Goal: Task Accomplishment & Management: Complete application form

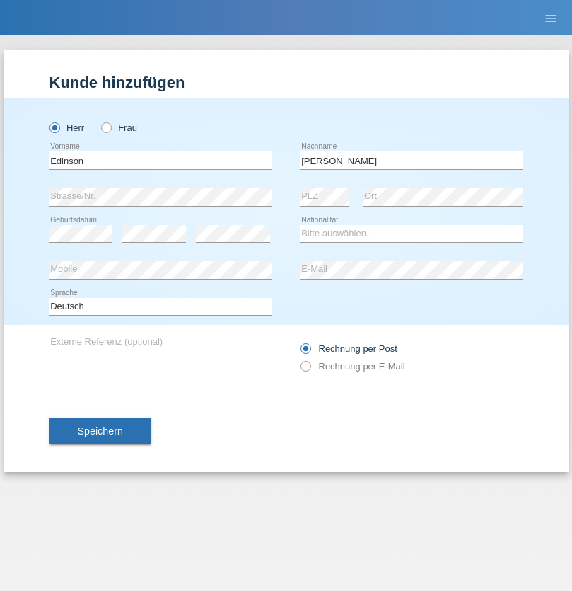
type input "Alexander"
select select "PT"
select select "C"
select select "23"
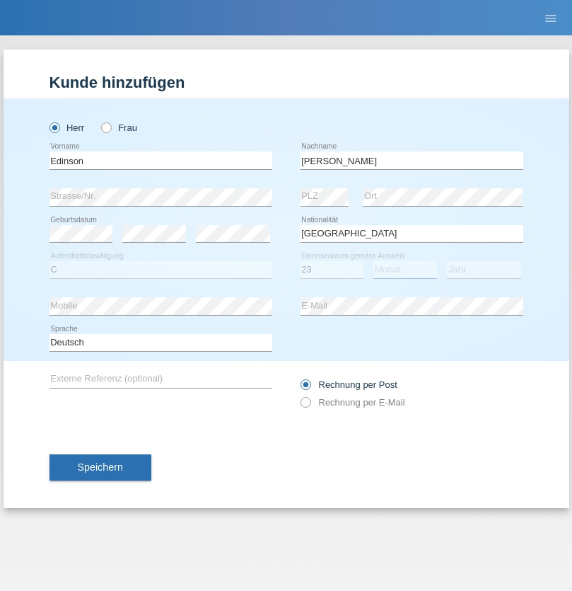
select select "08"
select select "2021"
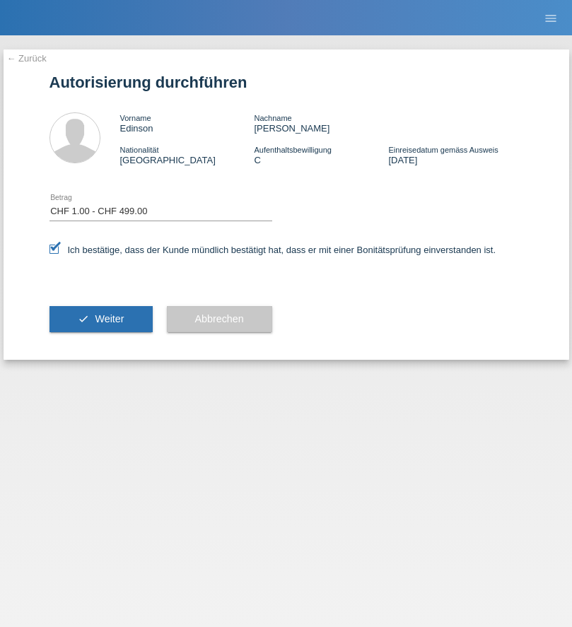
select select "1"
click at [100, 319] on span "Weiter" at bounding box center [109, 318] width 29 height 11
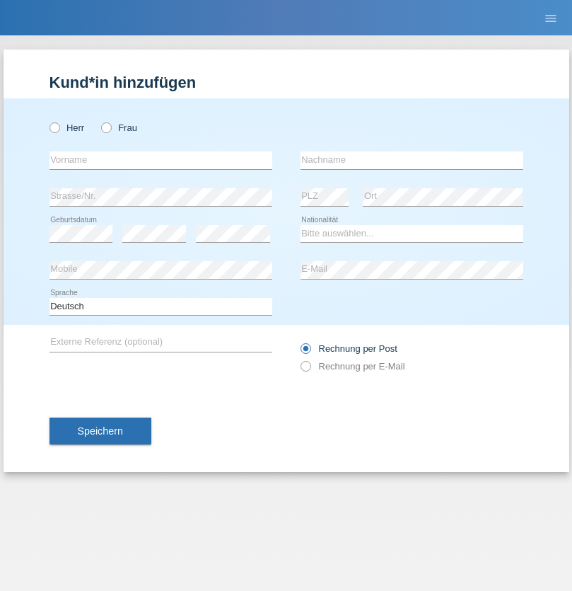
radio input "true"
click at [161, 160] on input "text" at bounding box center [161, 160] width 223 height 18
type input "Varga"
click at [412, 160] on input "text" at bounding box center [412, 160] width 223 height 18
type input "Florin"
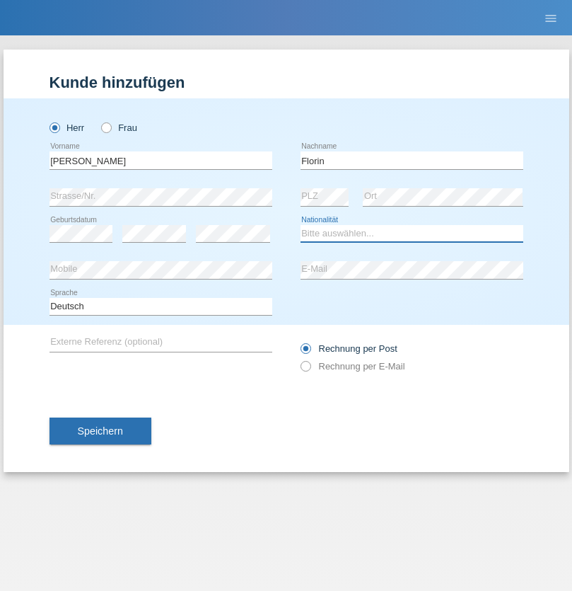
select select "RO"
select select "C"
select select "29"
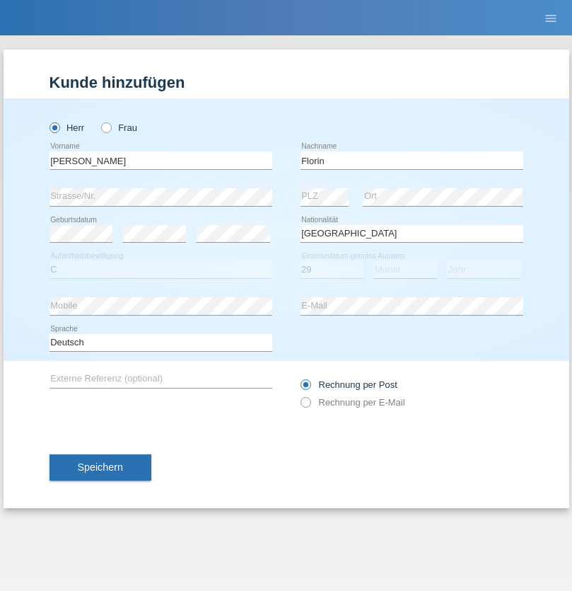
select select "02"
select select "2021"
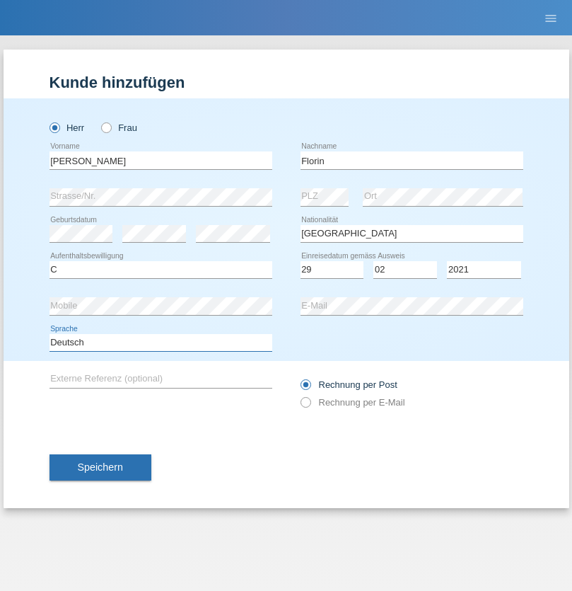
select select "en"
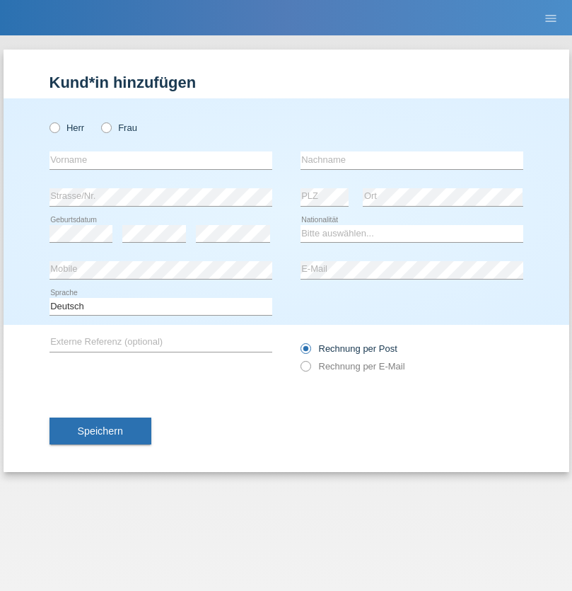
radio input "true"
click at [161, 160] on input "text" at bounding box center [161, 160] width 223 height 18
type input "Ruth"
click at [412, 160] on input "text" at bounding box center [412, 160] width 223 height 18
type input "Krebs"
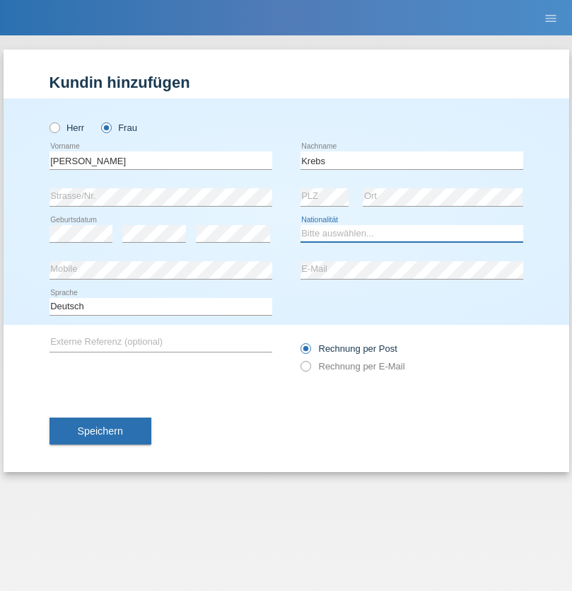
select select "CH"
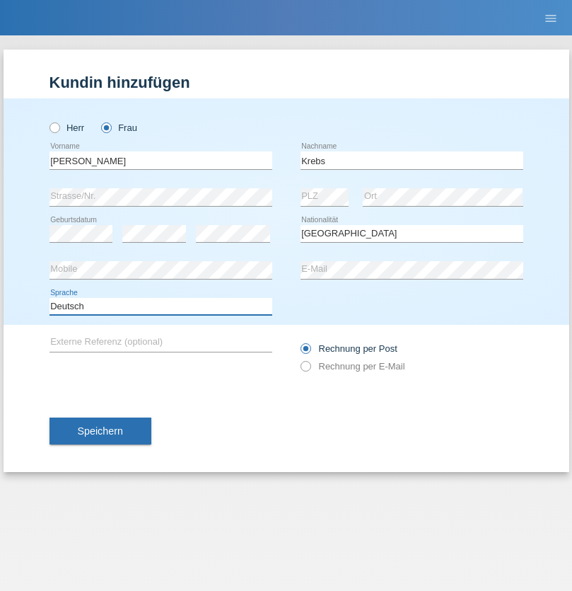
select select "en"
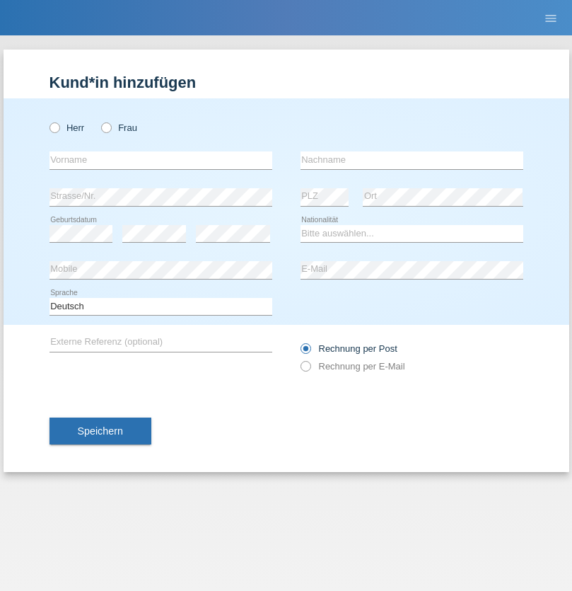
radio input "true"
click at [161, 160] on input "text" at bounding box center [161, 160] width 223 height 18
type input "Qovanaj"
click at [412, 160] on input "text" at bounding box center [412, 160] width 223 height 18
type input "Shaban"
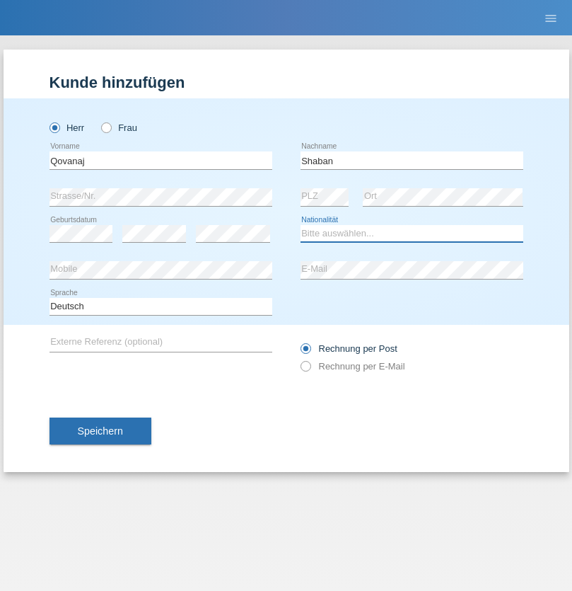
select select "CH"
radio input "true"
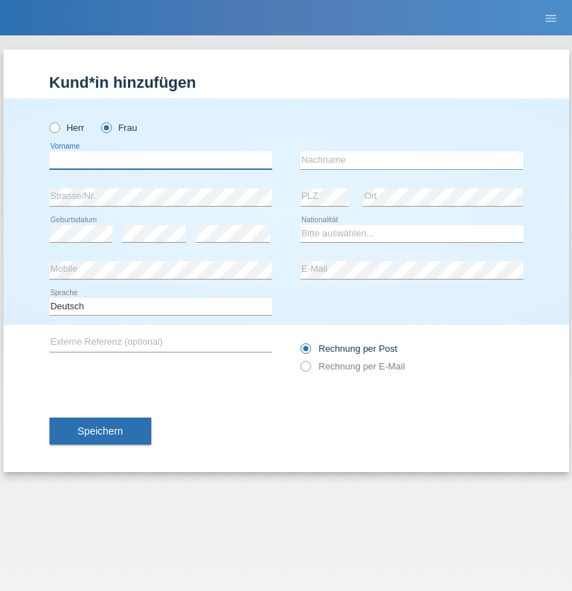
click at [161, 160] on input "text" at bounding box center [161, 160] width 223 height 18
type input "Erjona"
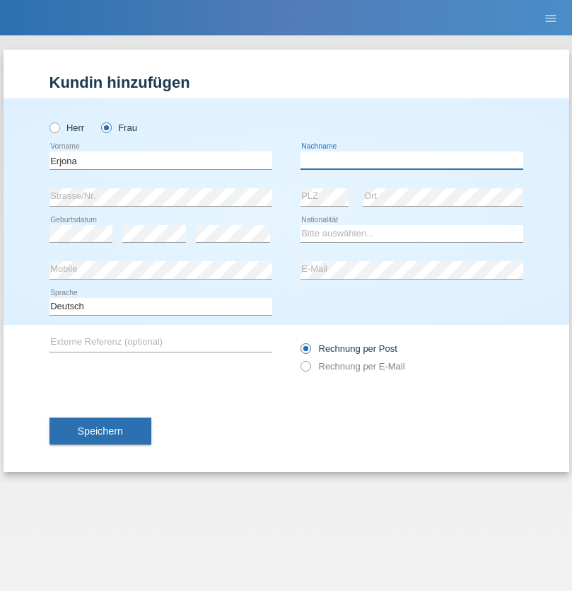
click at [412, 160] on input "text" at bounding box center [412, 160] width 223 height 18
type input "Ramaj"
select select "XK"
select select "C"
select select "11"
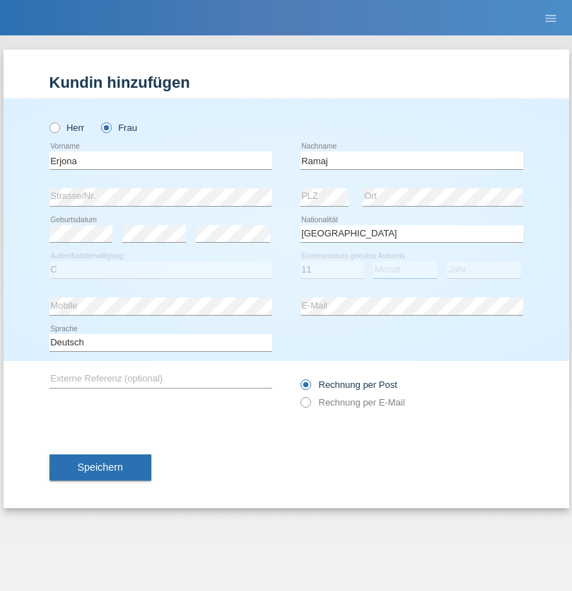
select select "05"
select select "2004"
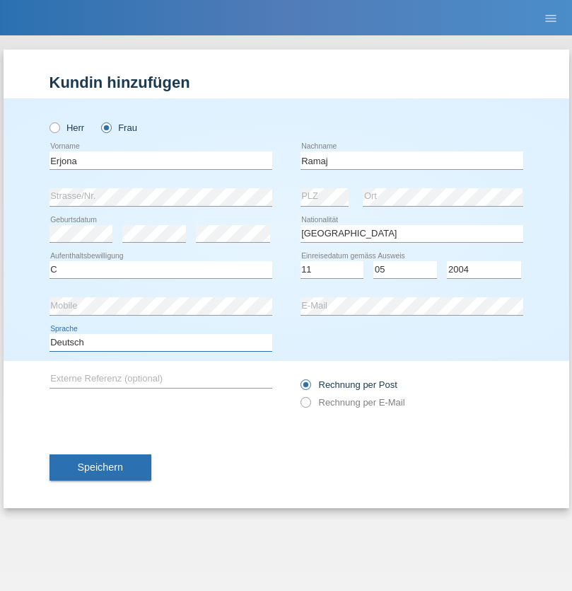
select select "en"
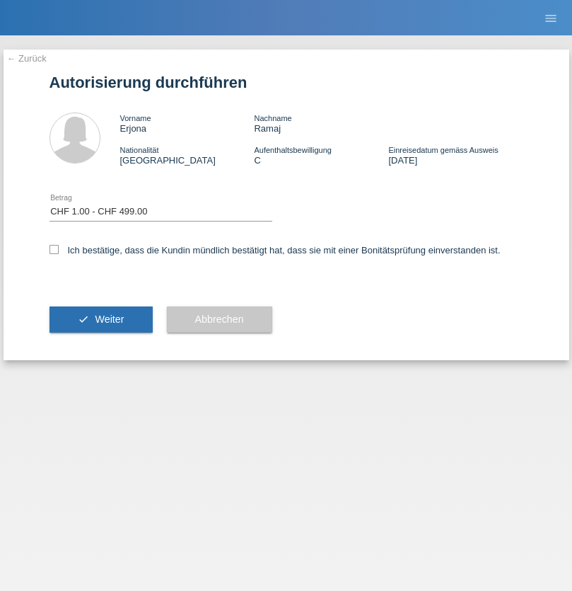
select select "1"
checkbox input "true"
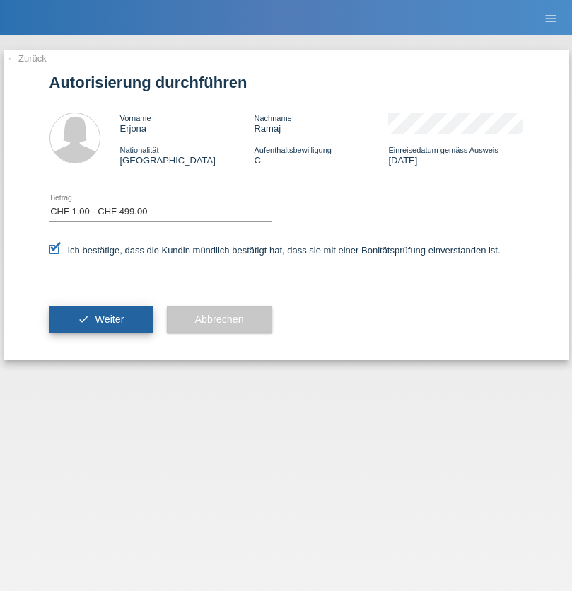
click at [100, 319] on span "Weiter" at bounding box center [109, 318] width 29 height 11
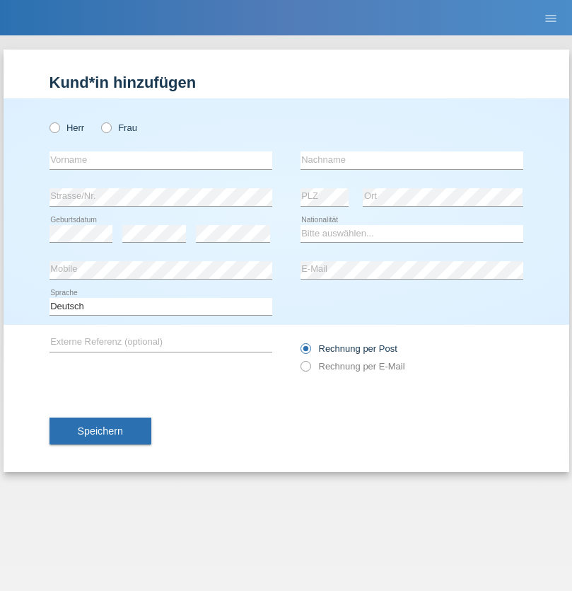
radio input "true"
click at [161, 160] on input "text" at bounding box center [161, 160] width 223 height 18
type input "Ferit Can"
click at [412, 160] on input "text" at bounding box center [412, 160] width 223 height 18
type input "Altuk"
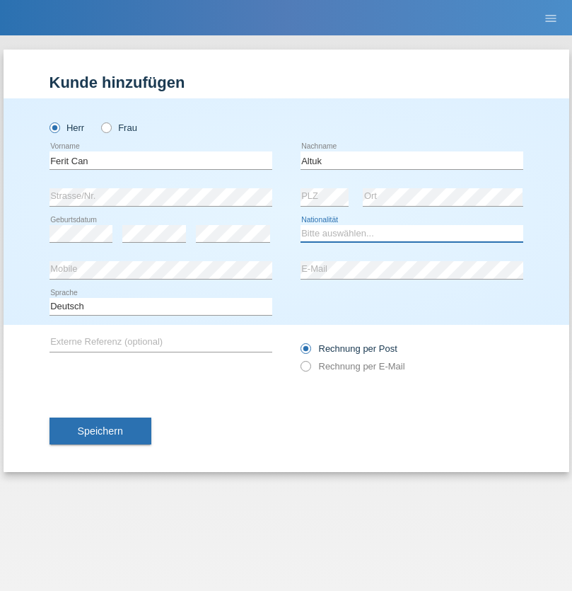
select select "CH"
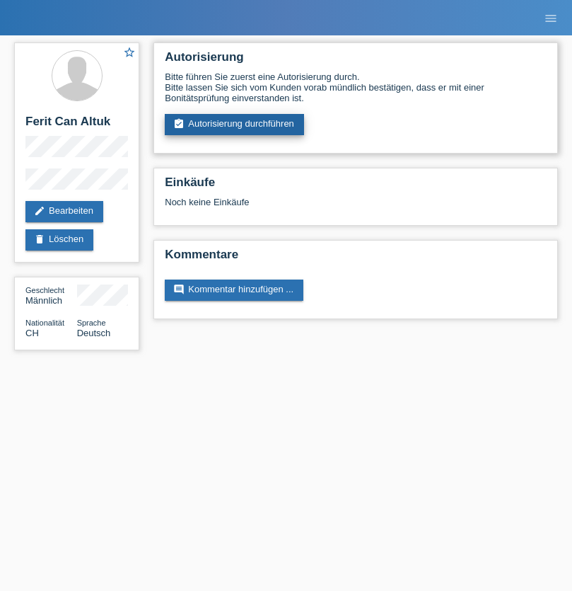
click at [235, 125] on link "assignment_turned_in Autorisierung durchführen" at bounding box center [234, 124] width 139 height 21
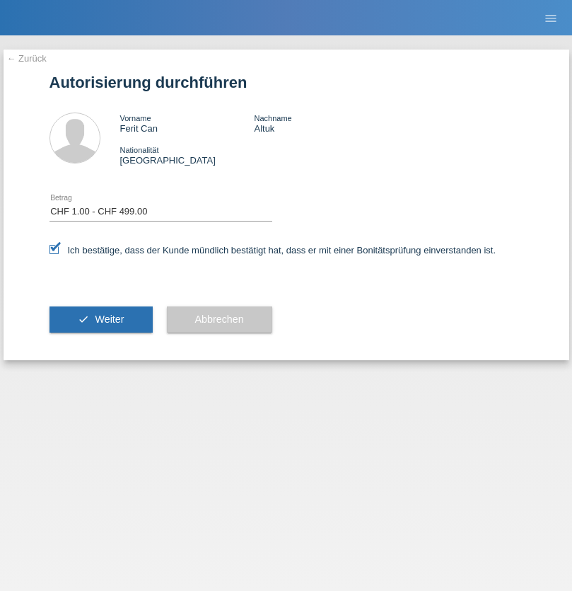
select select "1"
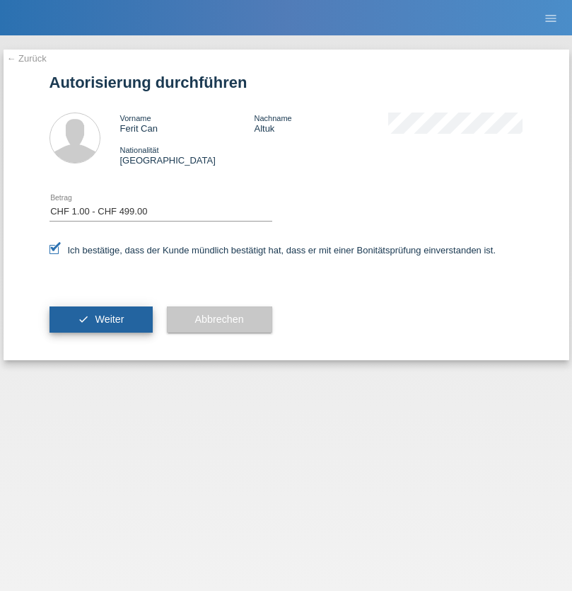
click at [100, 319] on span "Weiter" at bounding box center [109, 318] width 29 height 11
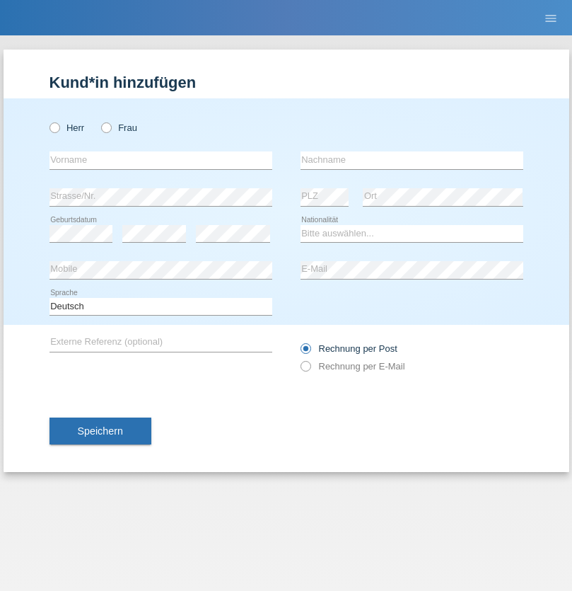
radio input "true"
click at [161, 160] on input "text" at bounding box center [161, 160] width 223 height 18
type input "[PERSON_NAME]"
click at [412, 160] on input "text" at bounding box center [412, 160] width 223 height 18
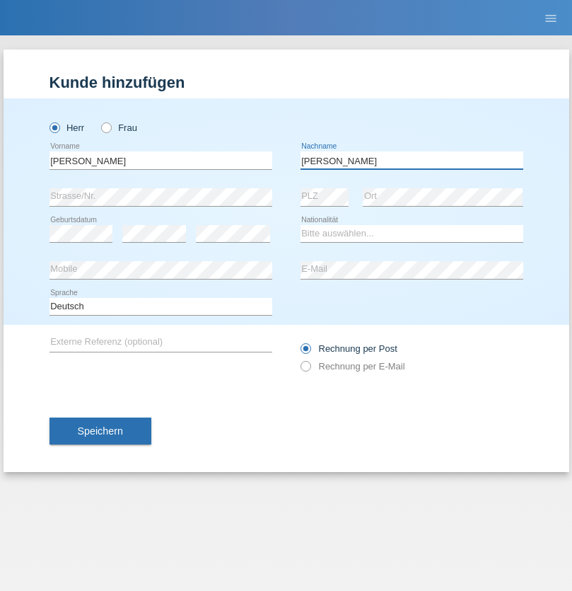
type input "[PERSON_NAME]"
select select "CH"
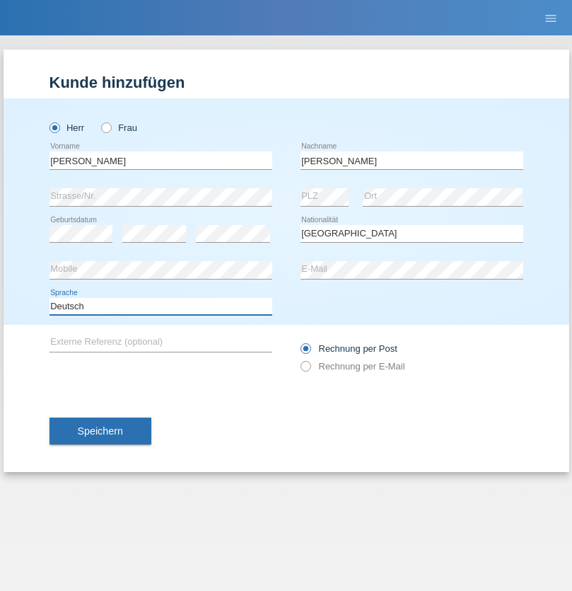
select select "en"
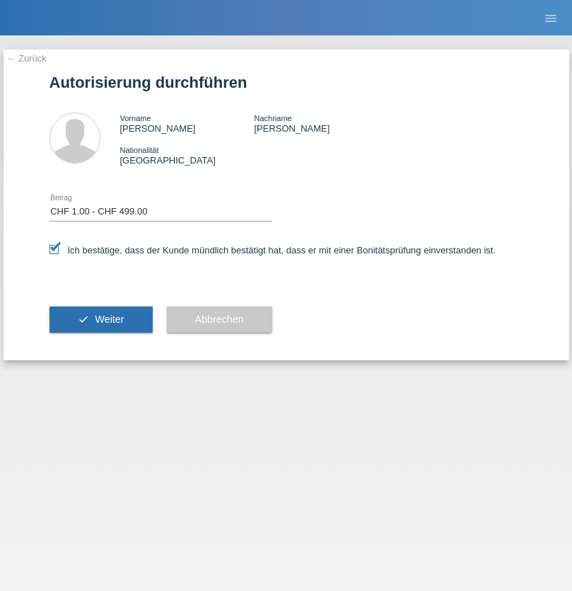
select select "1"
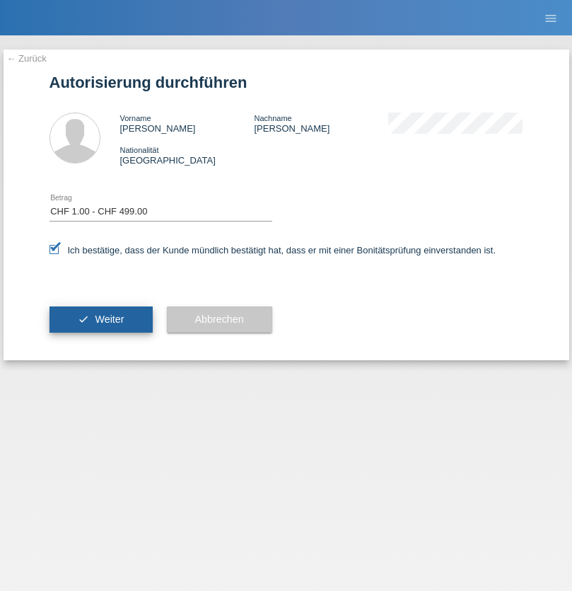
click at [100, 319] on span "Weiter" at bounding box center [109, 318] width 29 height 11
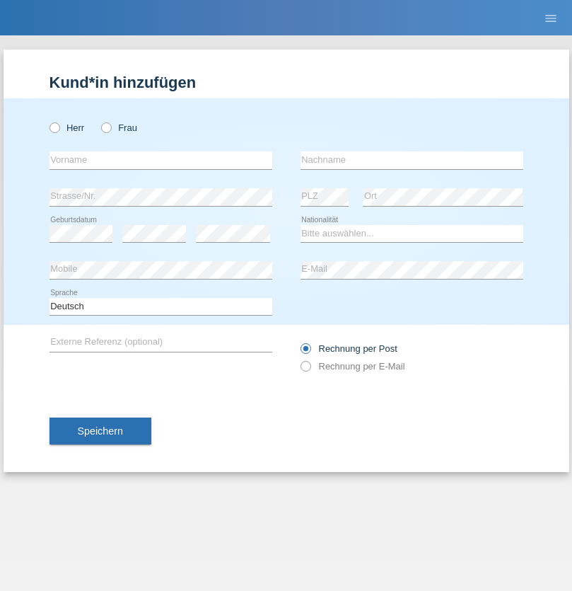
radio input "true"
click at [161, 160] on input "text" at bounding box center [161, 160] width 223 height 18
type input "festim"
click at [412, 160] on input "text" at bounding box center [412, 160] width 223 height 18
type input "abdiu"
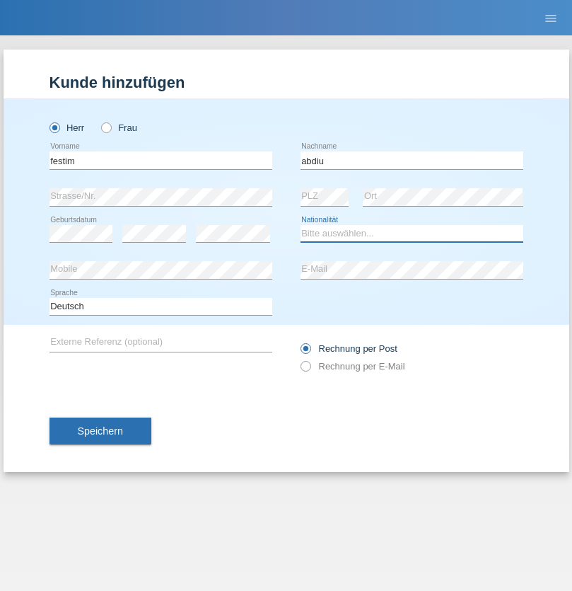
select select "MK"
select select "C"
select select "07"
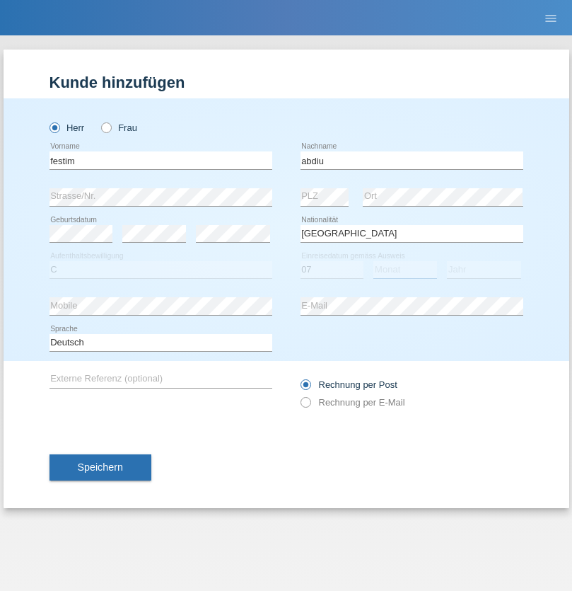
select select "08"
select select "2020"
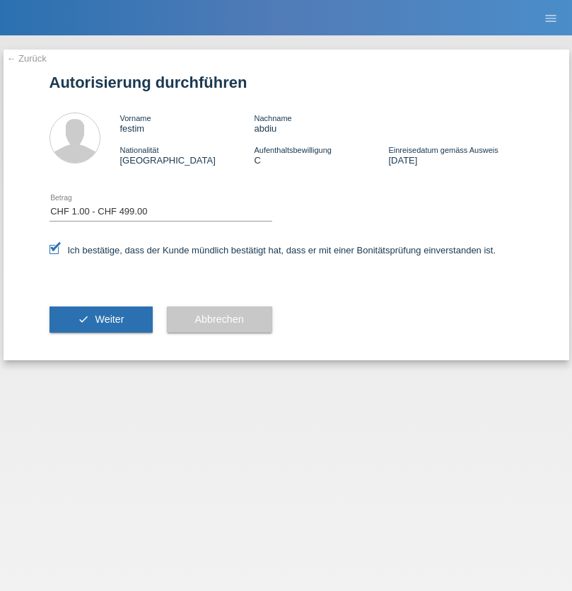
select select "1"
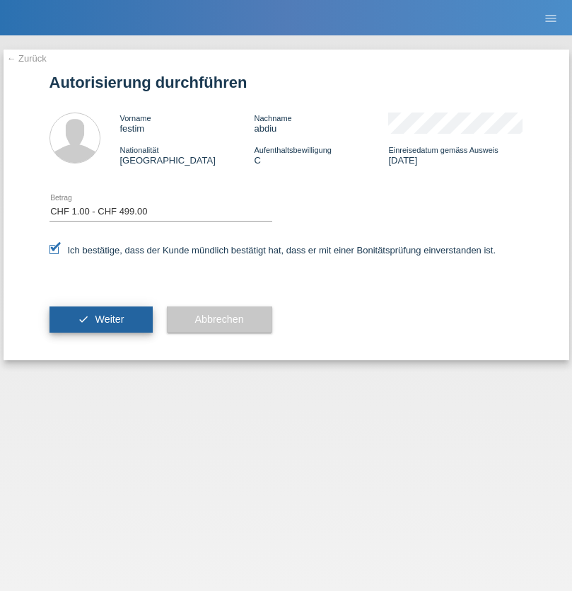
click at [100, 319] on span "Weiter" at bounding box center [109, 318] width 29 height 11
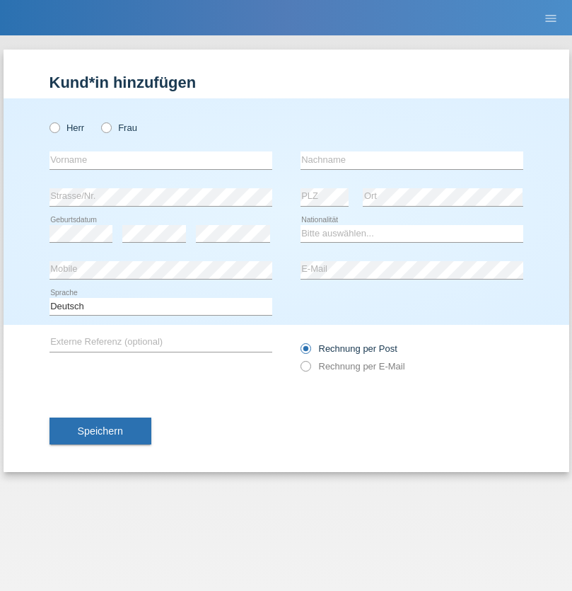
radio input "true"
click at [161, 160] on input "text" at bounding box center [161, 160] width 223 height 18
type input "Ambrusné"
click at [412, 160] on input "text" at bounding box center [412, 160] width 223 height 18
type input "Balogh"
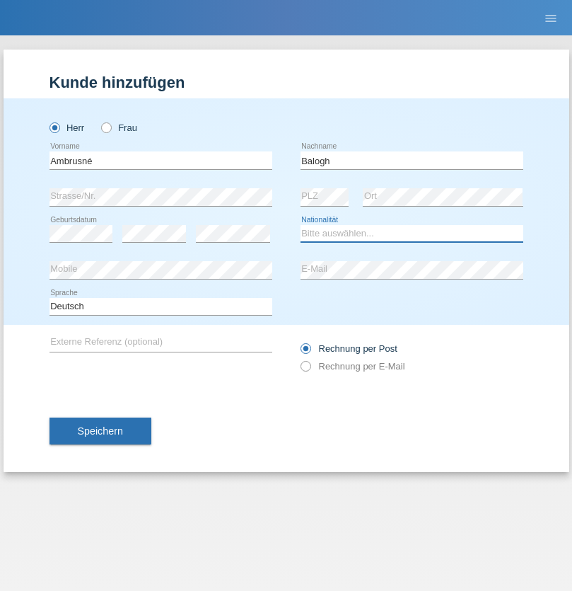
select select "CH"
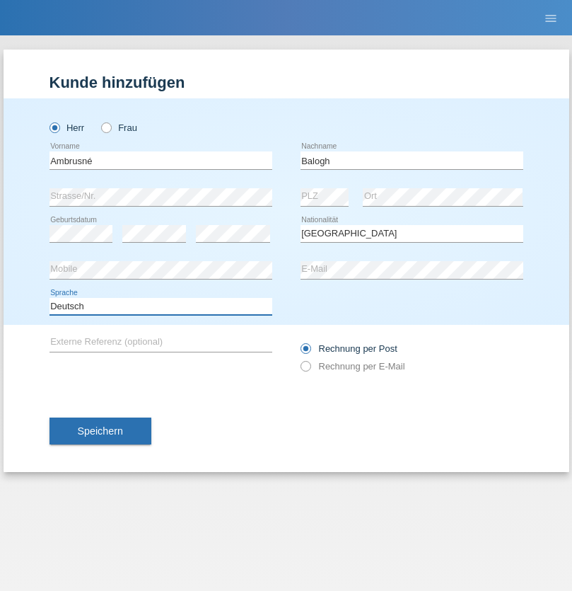
select select "en"
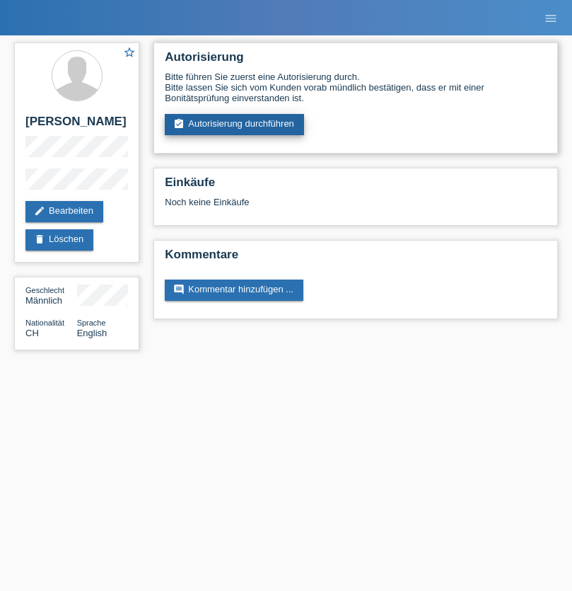
click at [235, 125] on link "assignment_turned_in Autorisierung durchführen" at bounding box center [234, 124] width 139 height 21
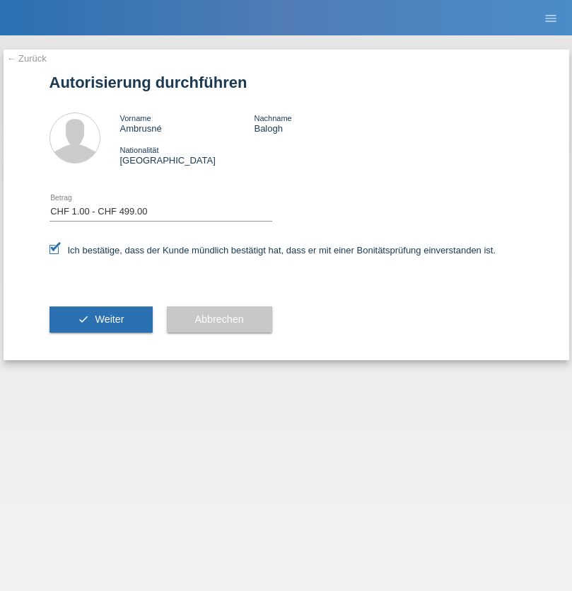
select select "1"
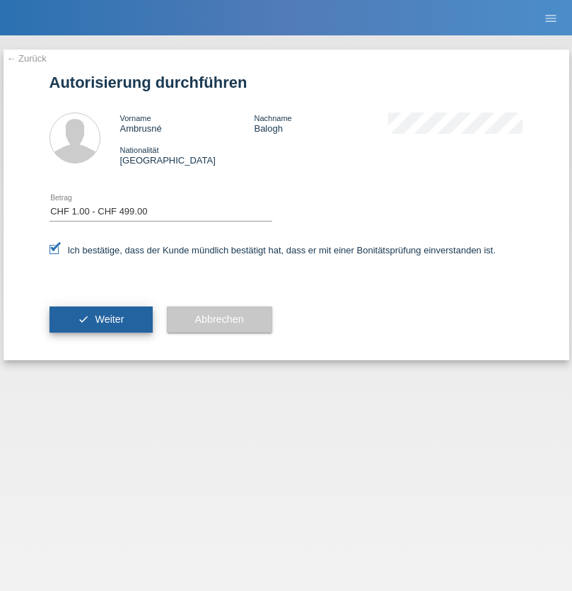
click at [100, 319] on span "Weiter" at bounding box center [109, 318] width 29 height 11
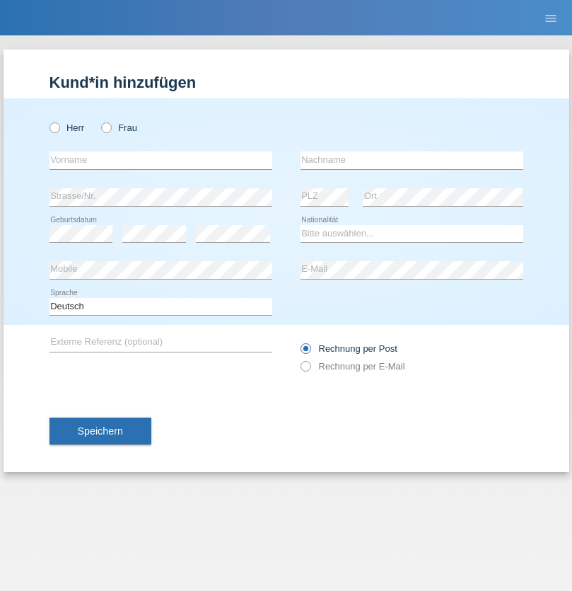
radio input "true"
click at [161, 160] on input "text" at bounding box center [161, 160] width 223 height 18
type input "[PERSON_NAME]"
click at [412, 160] on input "text" at bounding box center [412, 160] width 223 height 18
type input "Xhemaili"
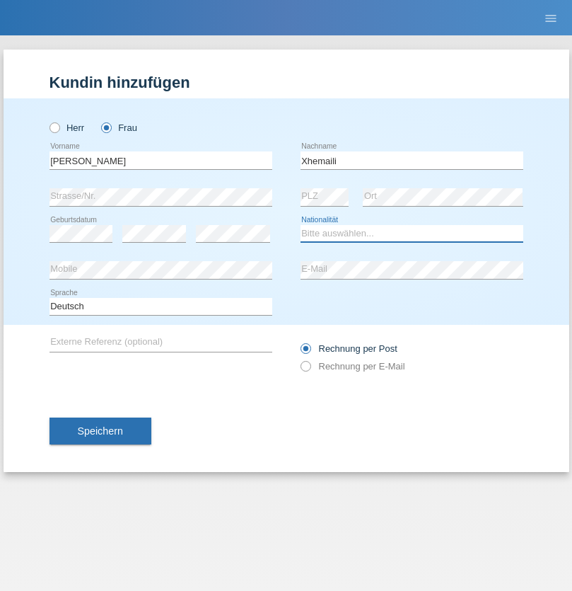
select select "XK"
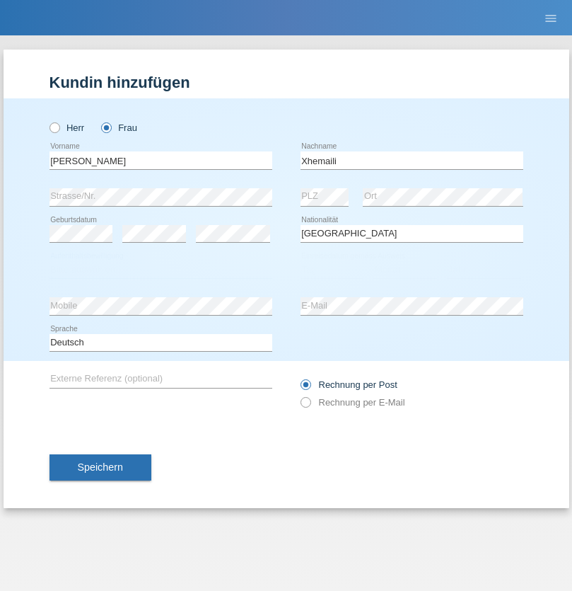
select select "C"
select select "12"
select select "09"
select select "2006"
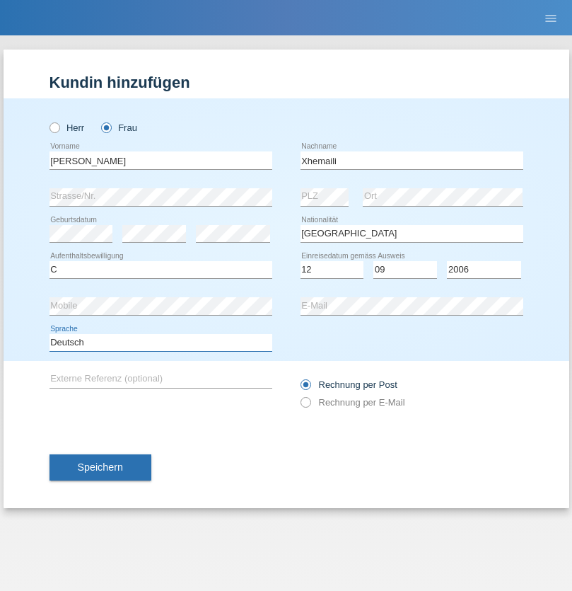
select select "en"
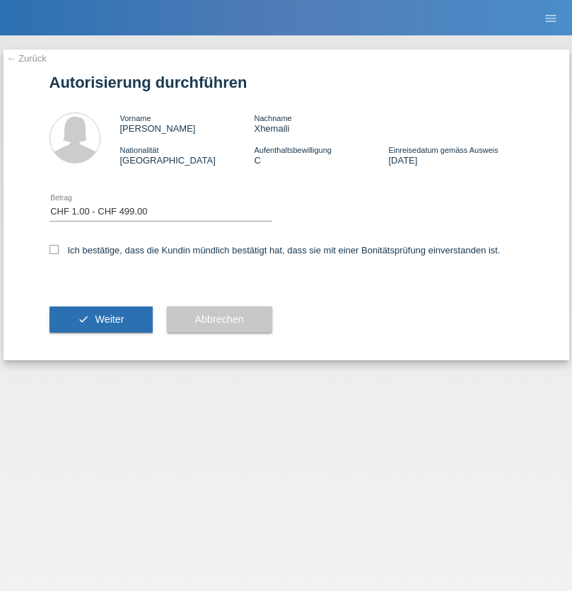
select select "1"
checkbox input "true"
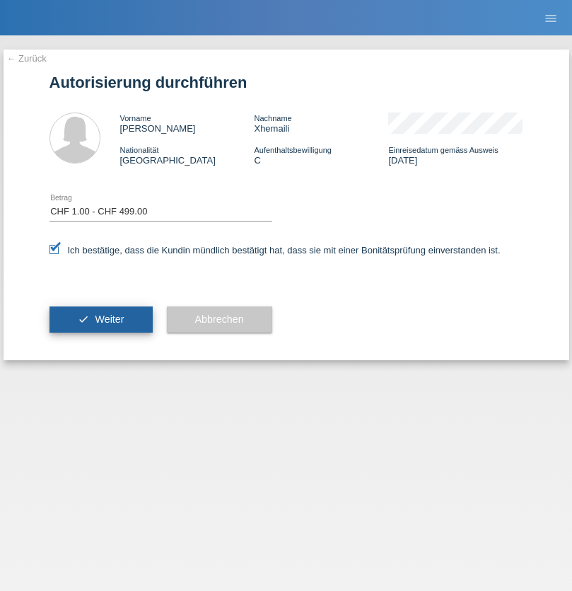
click at [100, 319] on span "Weiter" at bounding box center [109, 318] width 29 height 11
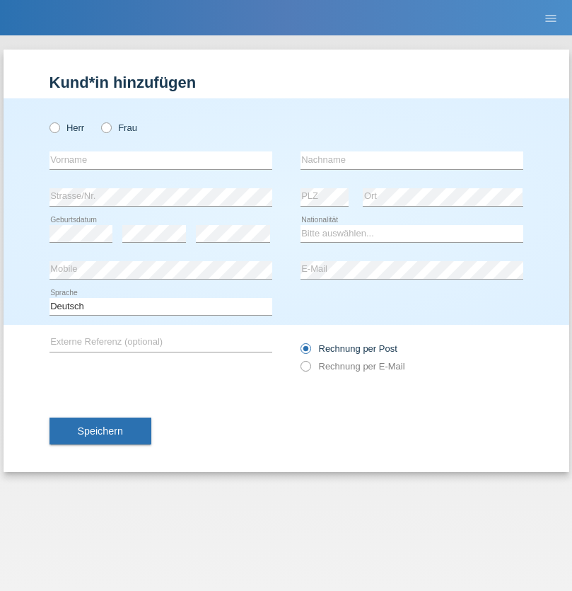
radio input "true"
click at [161, 160] on input "text" at bounding box center [161, 160] width 223 height 18
type input "Nicu"
click at [412, 160] on input "text" at bounding box center [412, 160] width 223 height 18
type input "Maicariu"
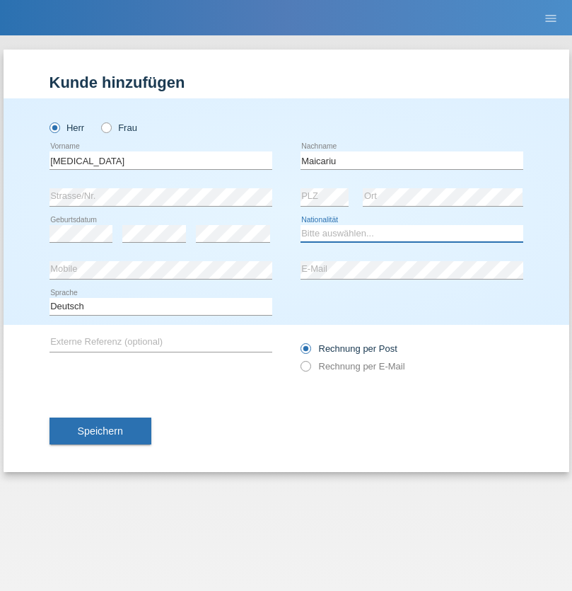
select select "OM"
select select "C"
select select "02"
select select "11"
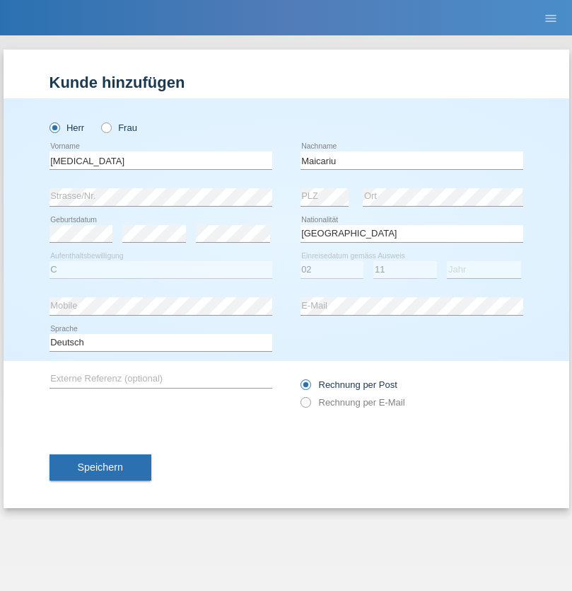
select select "2021"
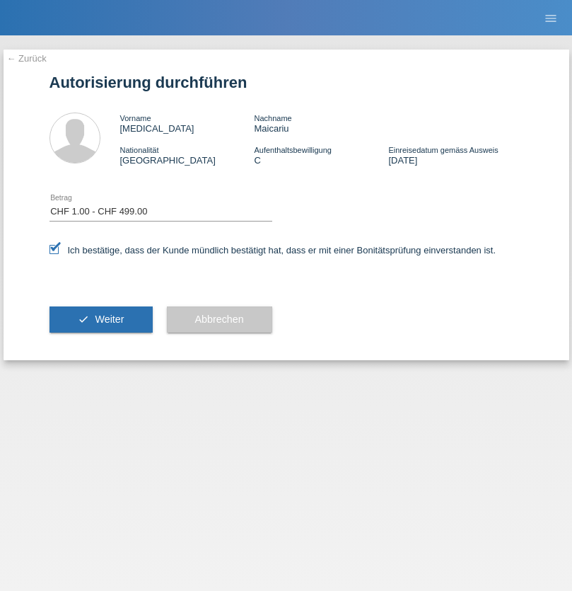
select select "1"
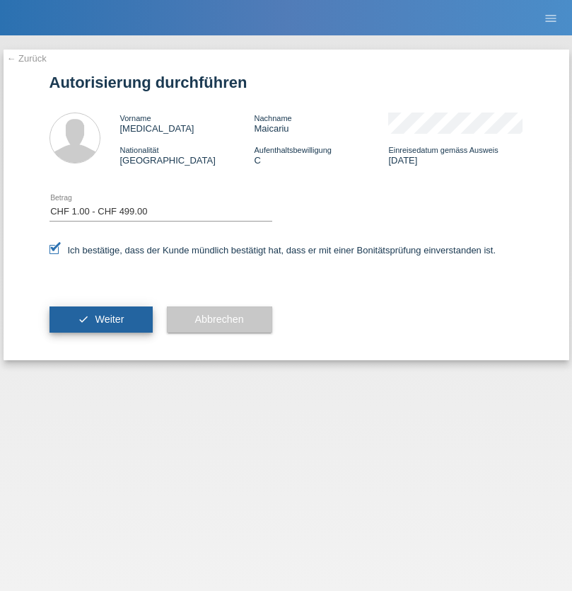
click at [100, 319] on span "Weiter" at bounding box center [109, 318] width 29 height 11
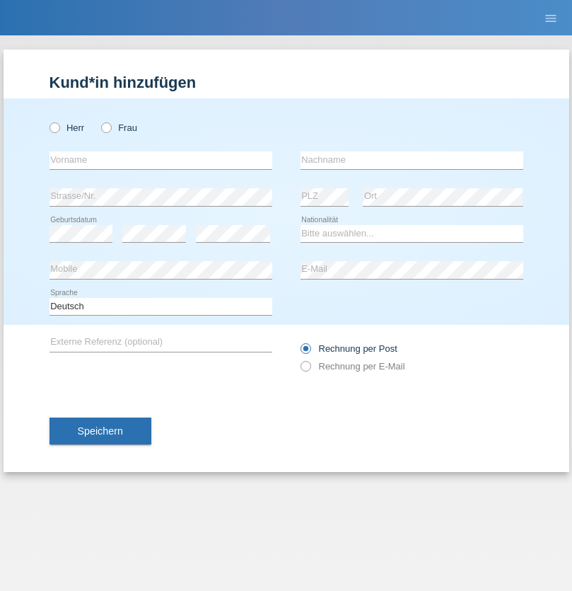
radio input "true"
click at [161, 160] on input "text" at bounding box center [161, 160] width 223 height 18
type input "Loukas"
click at [412, 160] on input "text" at bounding box center [412, 160] width 223 height 18
type input "Fecha"
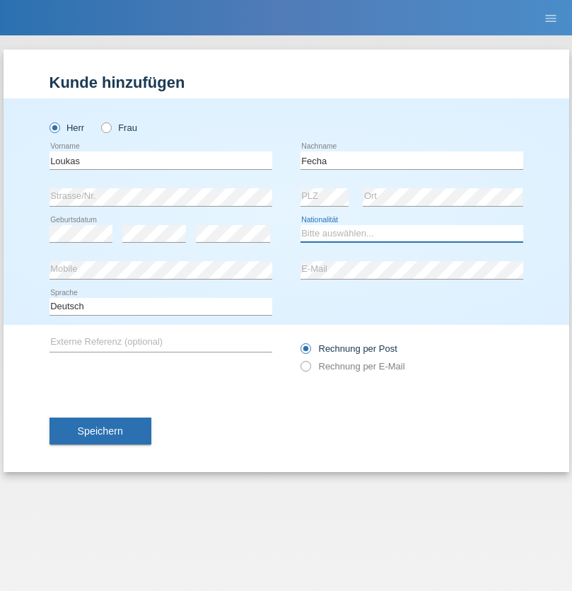
select select "CH"
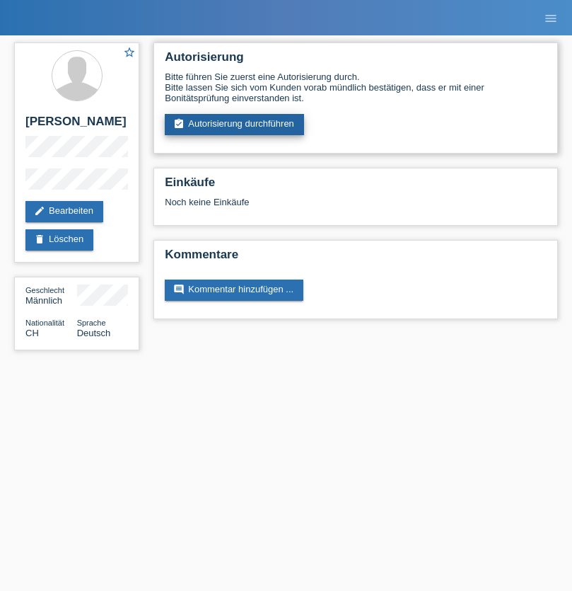
click at [235, 125] on link "assignment_turned_in Autorisierung durchführen" at bounding box center [234, 124] width 139 height 21
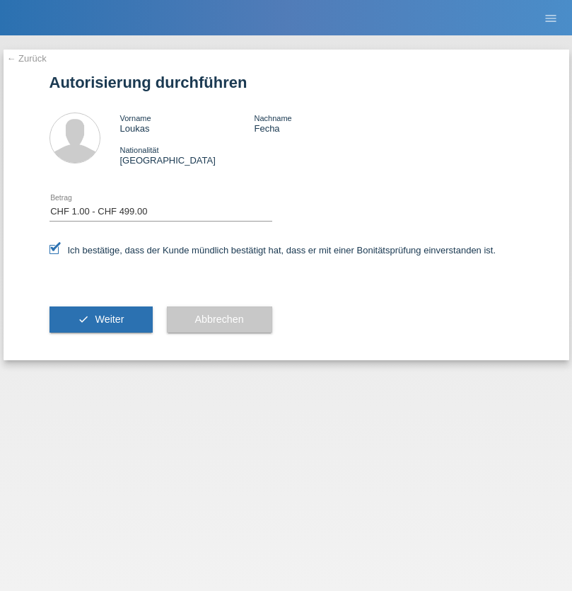
select select "1"
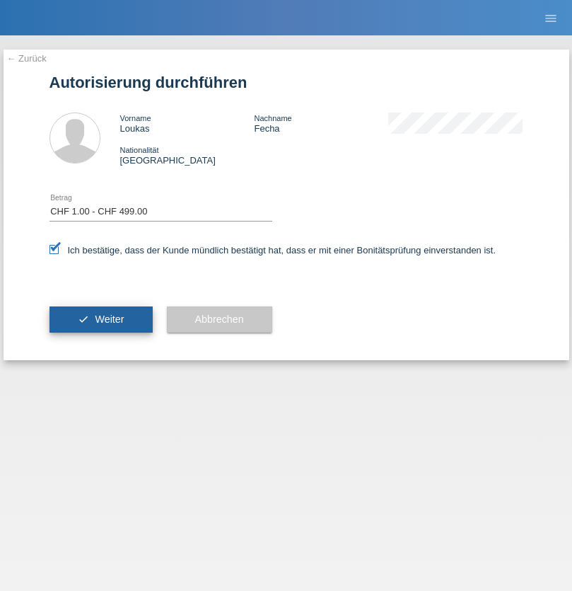
click at [100, 319] on span "Weiter" at bounding box center [109, 318] width 29 height 11
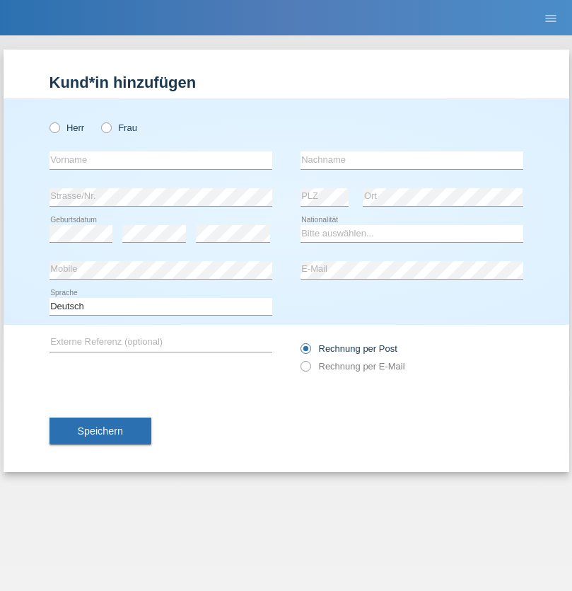
radio input "true"
click at [161, 160] on input "text" at bounding box center [161, 160] width 223 height 18
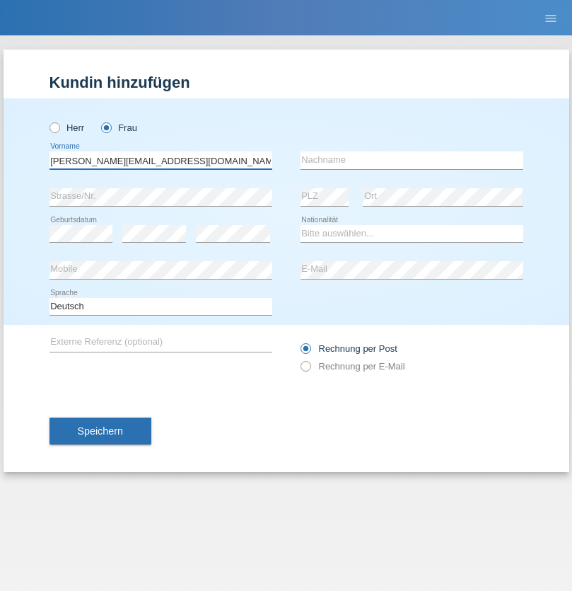
type input "Jasmine.hylaj@gmail.com"
click at [412, 160] on input "text" at bounding box center [412, 160] width 223 height 18
type input "Hylaj"
select select "CH"
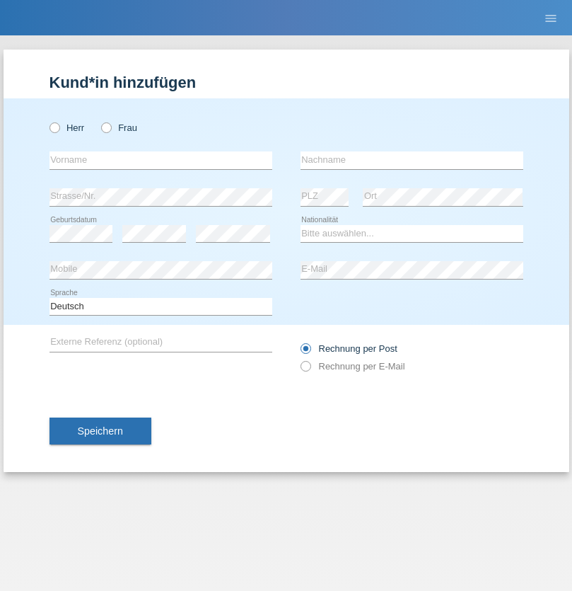
radio input "true"
click at [161, 160] on input "text" at bounding box center [161, 160] width 223 height 18
type input "luka"
click at [412, 160] on input "text" at bounding box center [412, 160] width 223 height 18
type input "kocic"
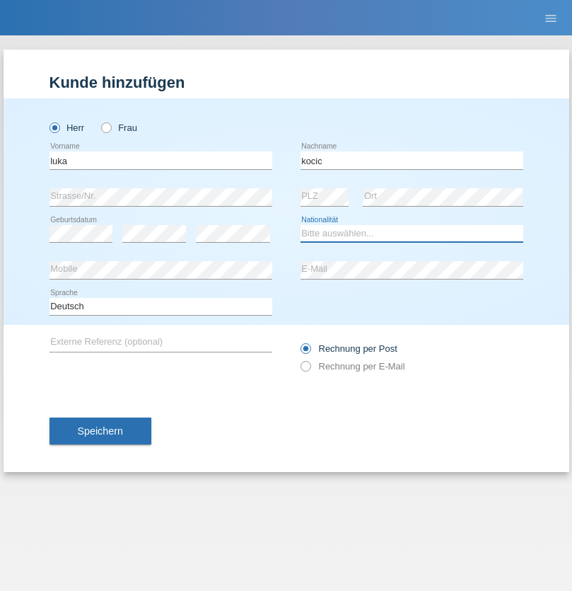
select select "RS"
select select "C"
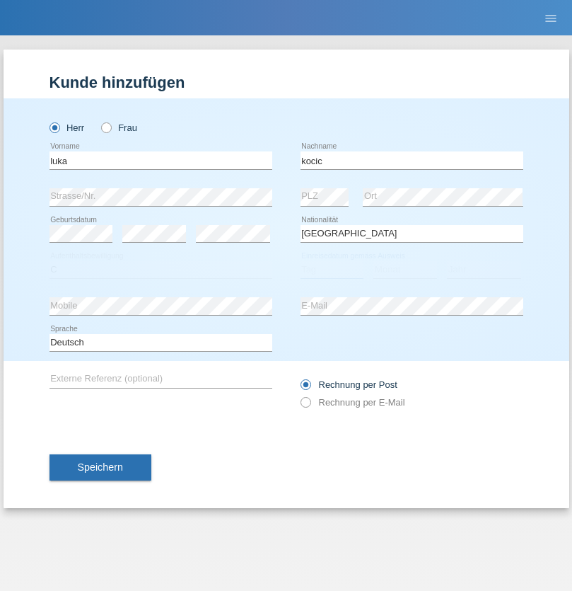
select select "21"
select select "04"
select select "1999"
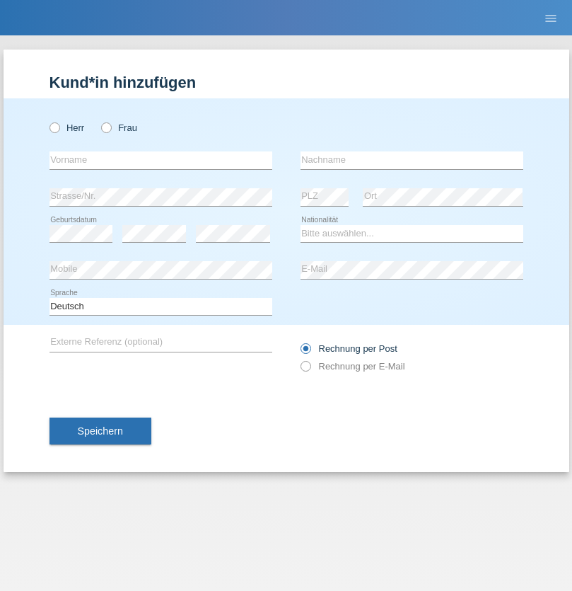
radio input "true"
click at [161, 160] on input "text" at bounding box center [161, 160] width 223 height 18
type input "Marian"
click at [412, 160] on input "text" at bounding box center [412, 160] width 223 height 18
type input "Matusa"
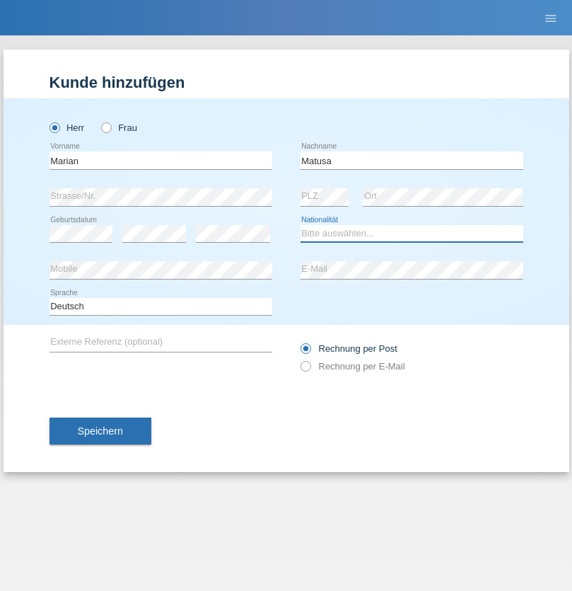
select select "RO"
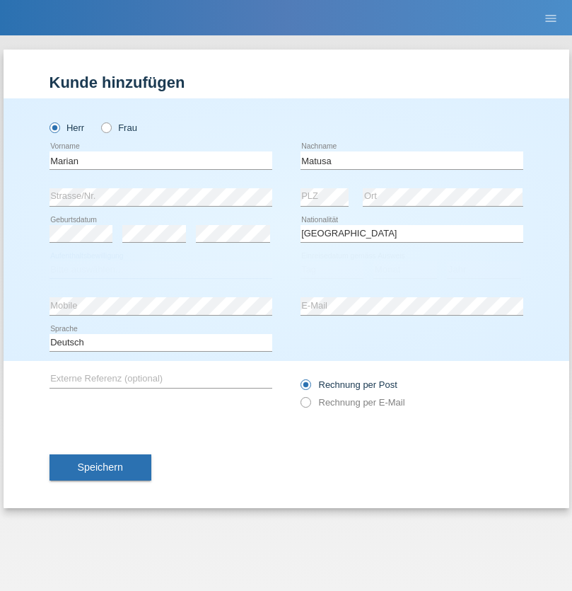
select select "C"
select select "01"
select select "06"
select select "2016"
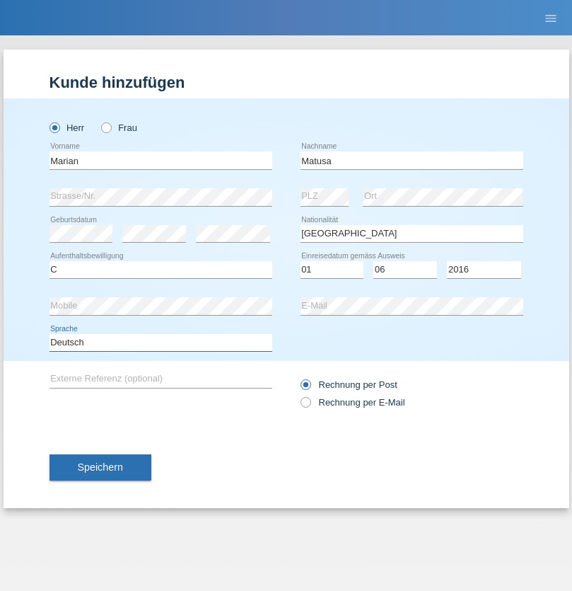
select select "en"
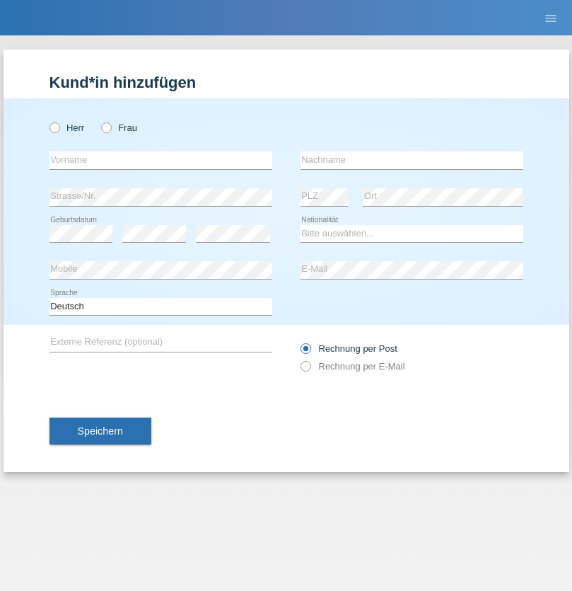
radio input "true"
click at [161, 160] on input "text" at bounding box center [161, 160] width 223 height 18
type input "Marco"
click at [412, 160] on input "text" at bounding box center [412, 160] width 223 height 18
type input "Weinlein"
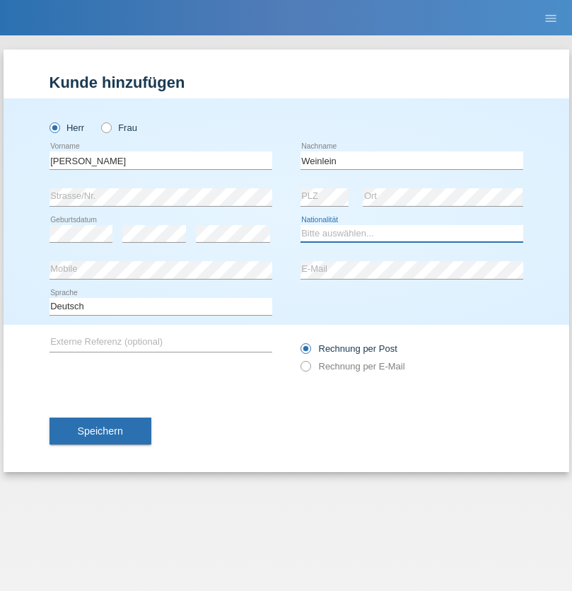
select select "CH"
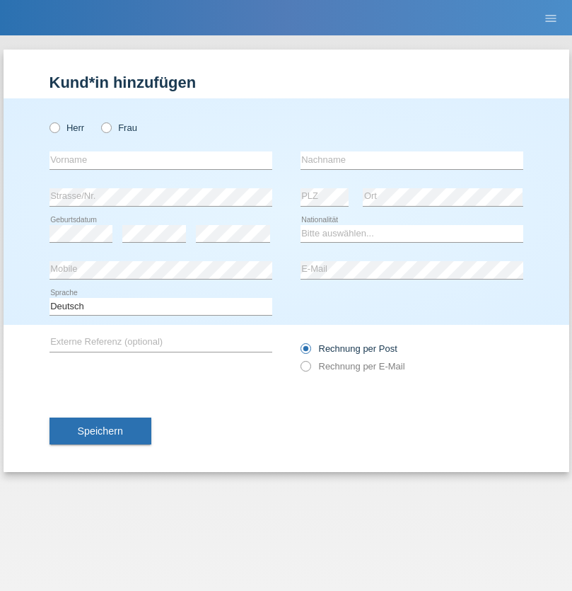
radio input "true"
click at [161, 160] on input "text" at bounding box center [161, 160] width 223 height 18
type input "Jashari lmeri"
click at [412, 160] on input "text" at bounding box center [412, 160] width 223 height 18
type input "Rabije"
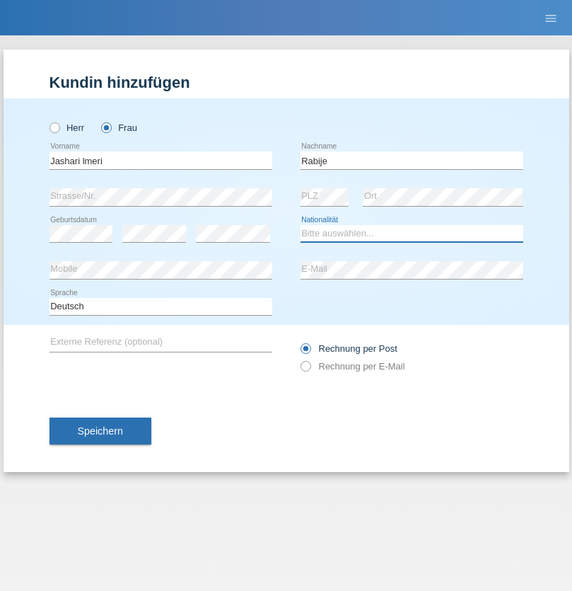
select select "CH"
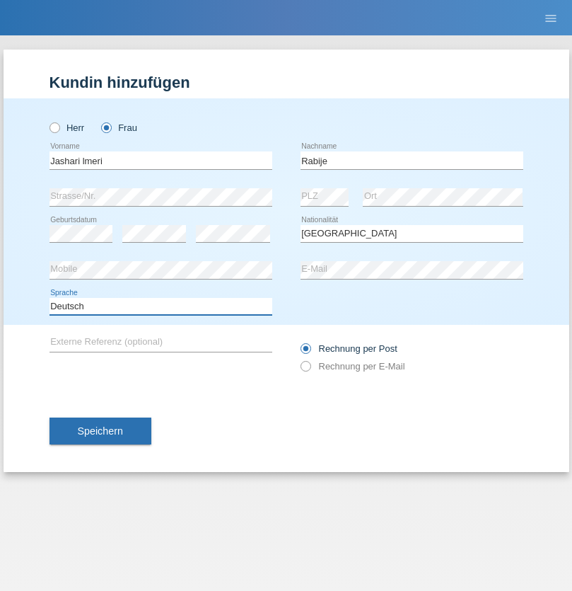
select select "en"
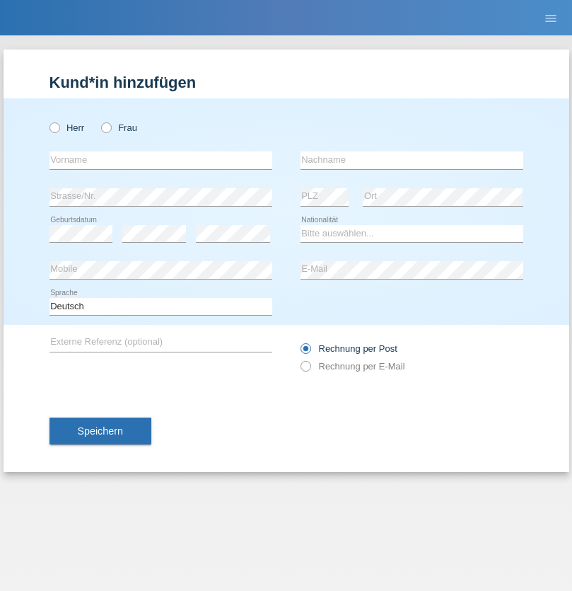
radio input "true"
click at [161, 160] on input "text" at bounding box center [161, 160] width 223 height 18
type input "firat"
click at [412, 160] on input "text" at bounding box center [412, 160] width 223 height 18
type input "kara"
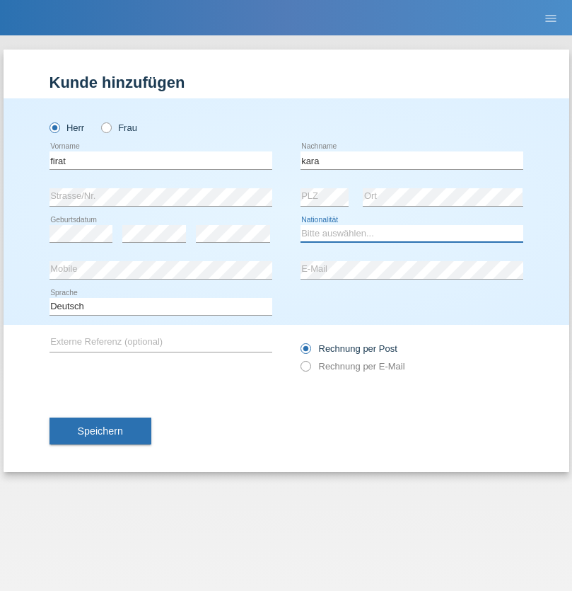
select select "CH"
radio input "true"
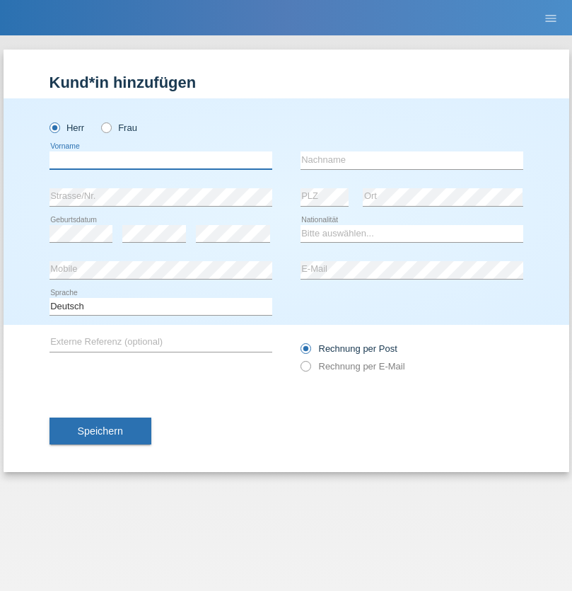
click at [161, 160] on input "text" at bounding box center [161, 160] width 223 height 18
type input "Gigov"
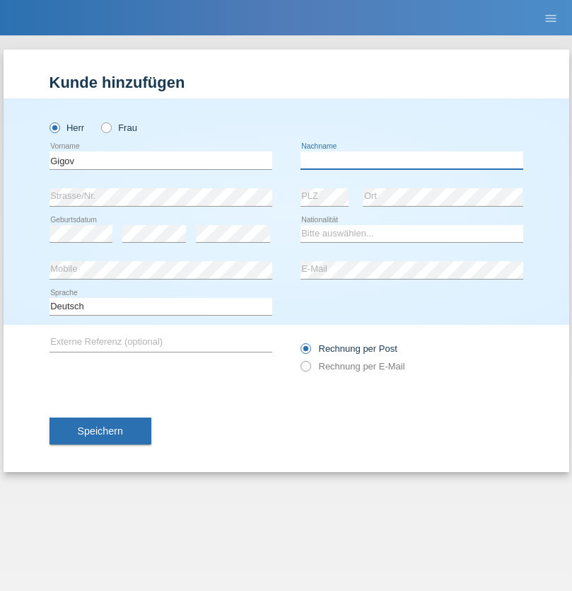
click at [412, 160] on input "text" at bounding box center [412, 160] width 223 height 18
type input "Zhan"
select select "BG"
select select "C"
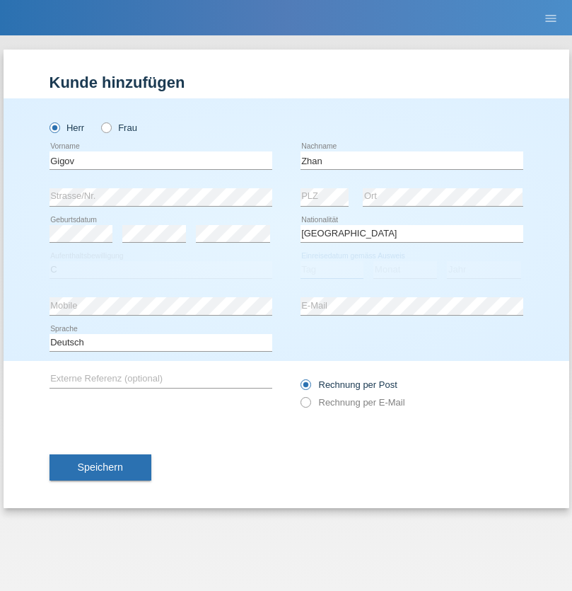
select select "23"
select select "10"
select select "2021"
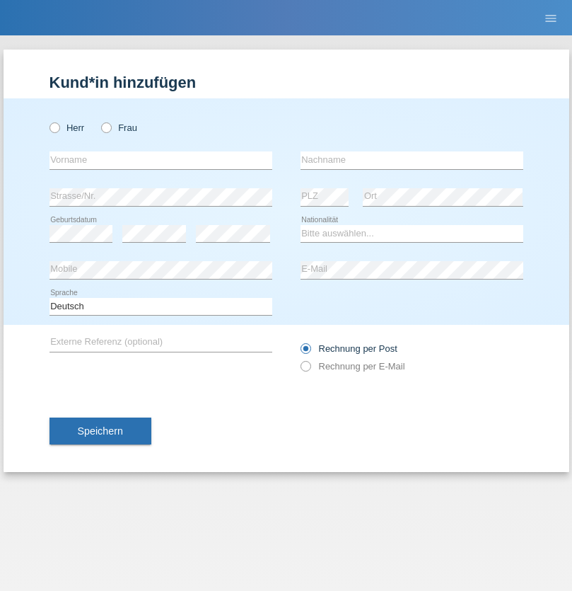
radio input "true"
click at [161, 160] on input "text" at bounding box center [161, 160] width 223 height 18
type input "Amand"
click at [412, 160] on input "text" at bounding box center [412, 160] width 223 height 18
type input "Pires"
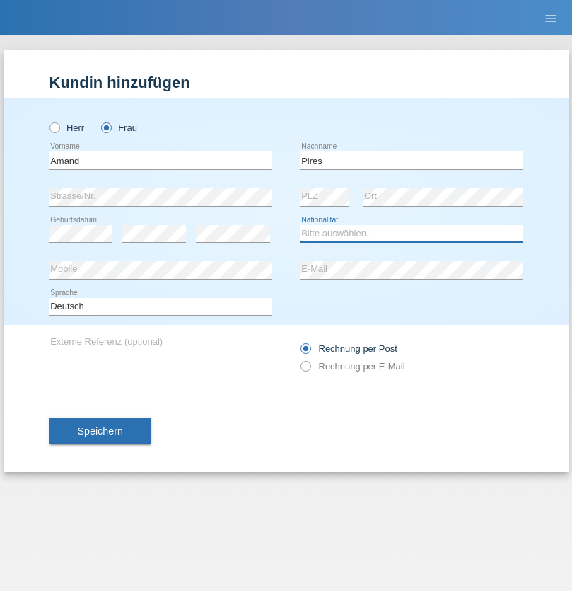
select select "CH"
radio input "true"
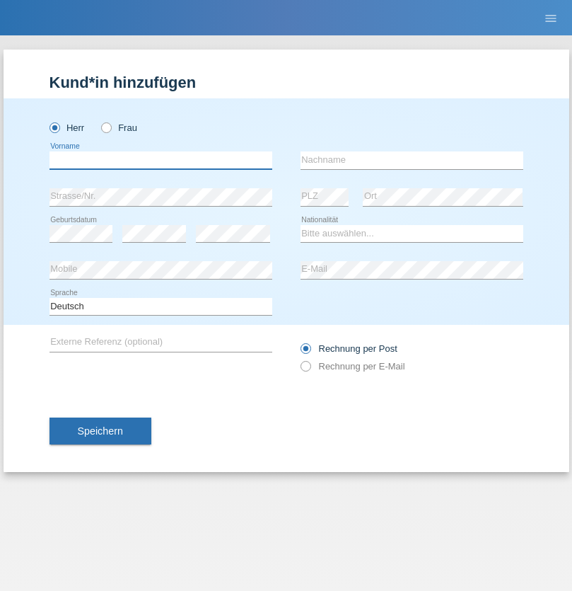
click at [161, 160] on input "text" at bounding box center [161, 160] width 223 height 18
type input "Anwar"
click at [412, 160] on input "text" at bounding box center [412, 160] width 223 height 18
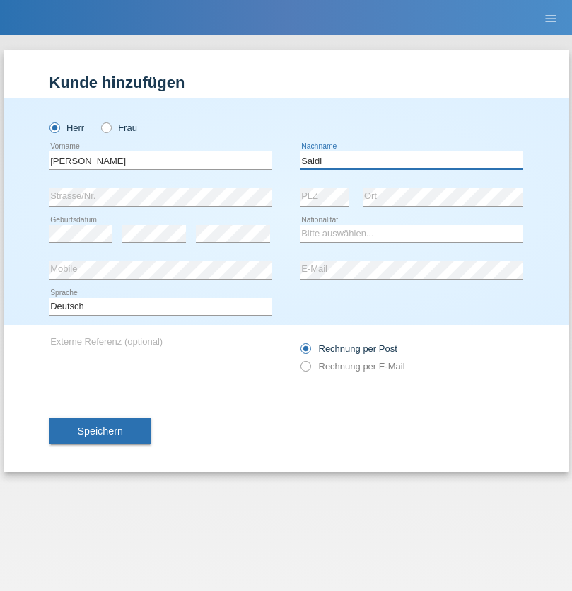
type input "Saidi"
select select "CH"
radio input "true"
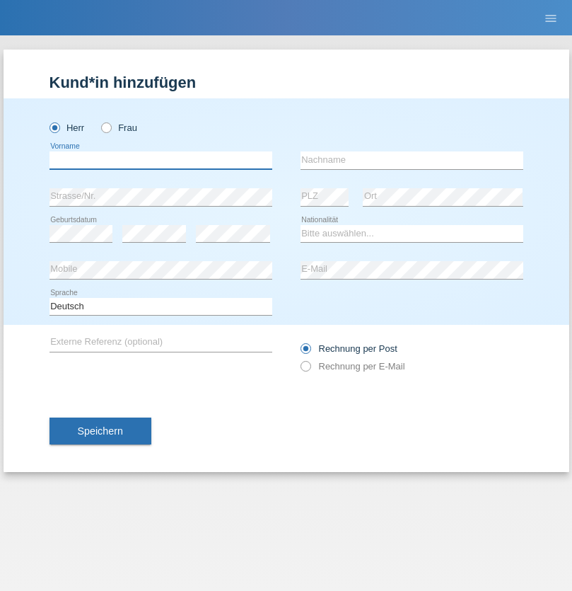
click at [161, 160] on input "text" at bounding box center [161, 160] width 223 height 18
type input "Matusa"
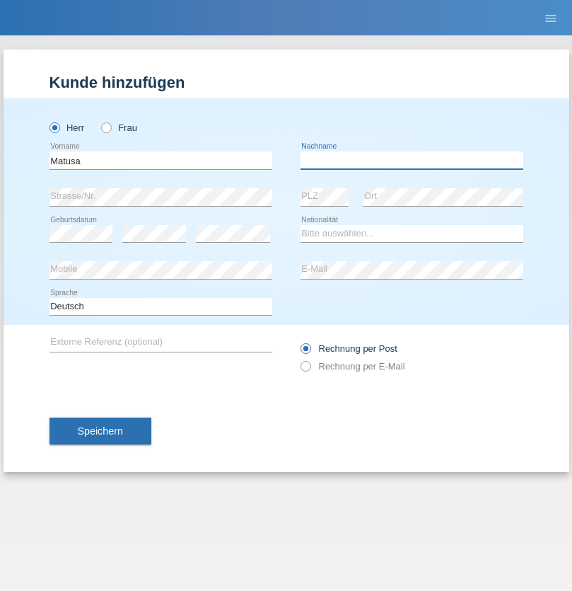
click at [412, 160] on input "text" at bounding box center [412, 160] width 223 height 18
type input "[PERSON_NAME]"
select select "OM"
select select "C"
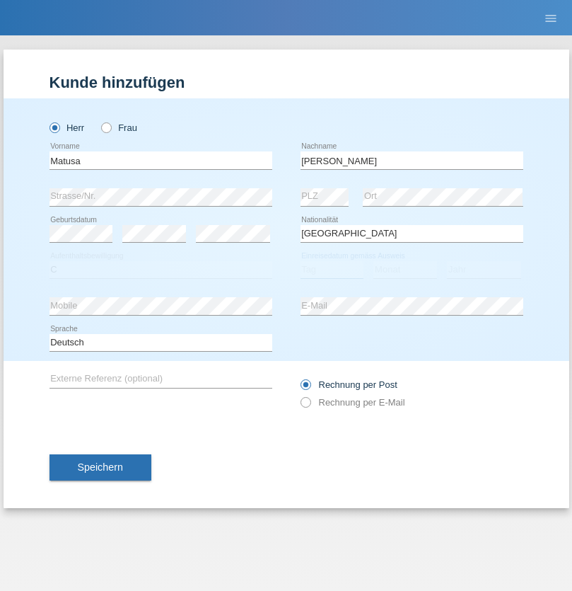
select select "01"
select select "06"
select select "2016"
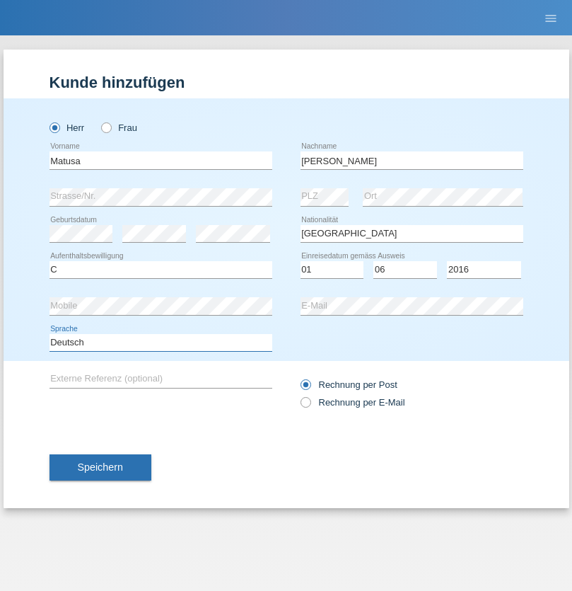
select select "en"
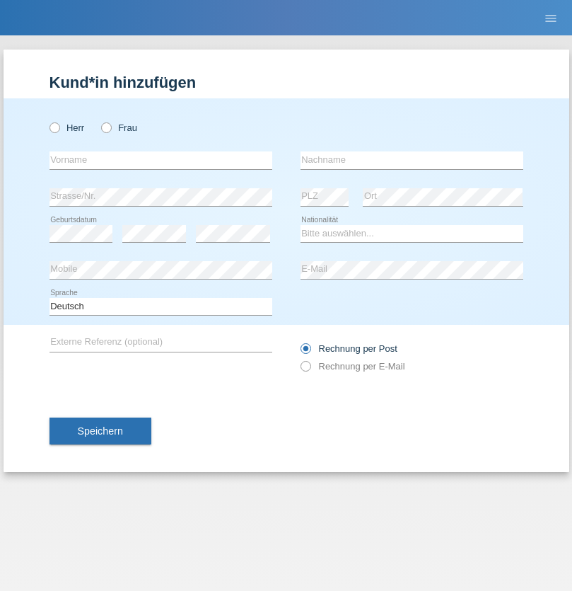
radio input "true"
click at [161, 160] on input "text" at bounding box center [161, 160] width 223 height 18
type input "Edinson Maurício"
click at [412, 160] on input "text" at bounding box center [412, 160] width 223 height 18
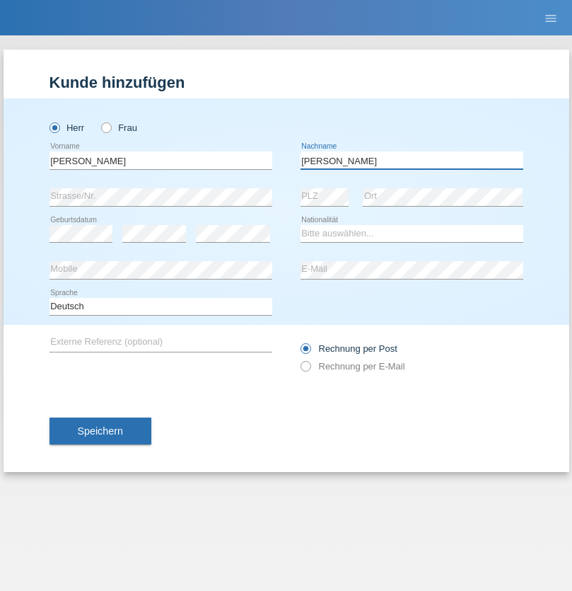
type input "Branquinho Alexander"
select select "PT"
select select "C"
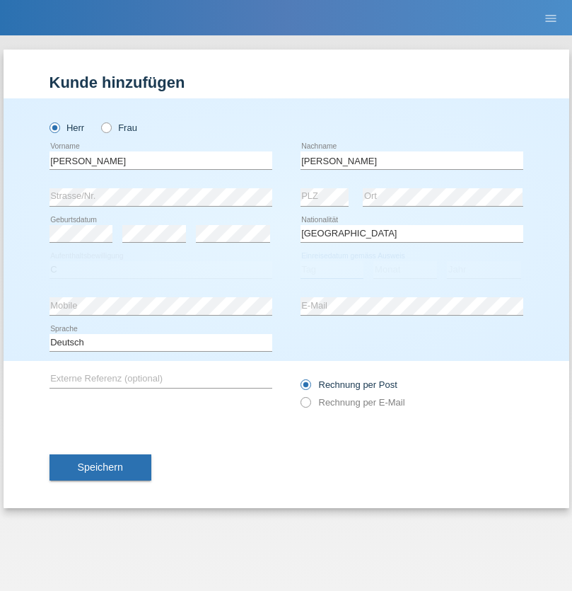
select select "23"
select select "08"
select select "2021"
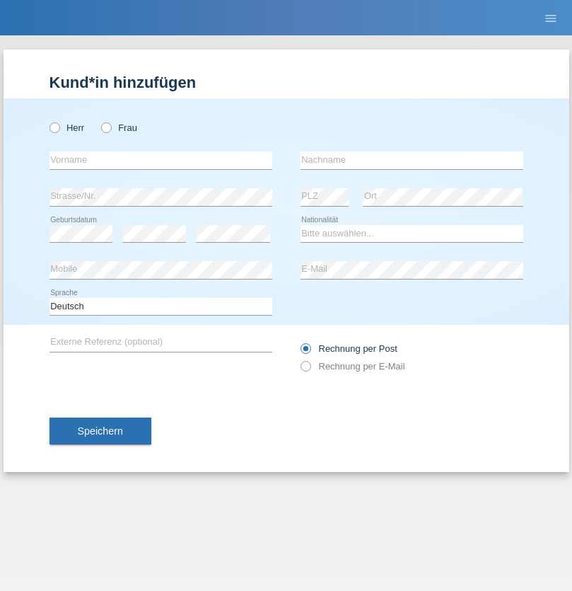
radio input "true"
click at [161, 160] on input "text" at bounding box center [161, 160] width 223 height 18
type input "Luca"
click at [412, 160] on input "text" at bounding box center [412, 160] width 223 height 18
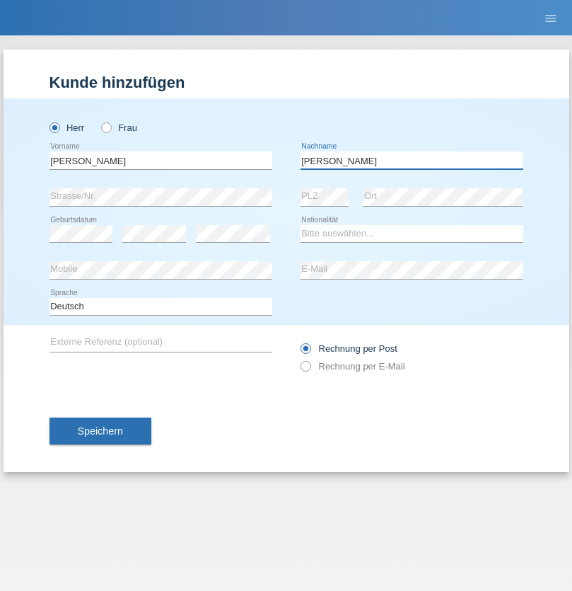
type input "Meier"
select select "CH"
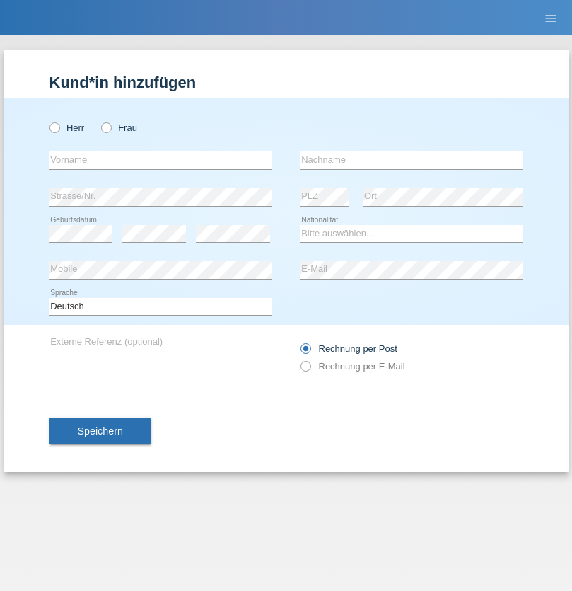
radio input "true"
click at [161, 160] on input "text" at bounding box center [161, 160] width 223 height 18
type input "Szilvia"
click at [412, 160] on input "text" at bounding box center [412, 160] width 223 height 18
type input "Olakh"
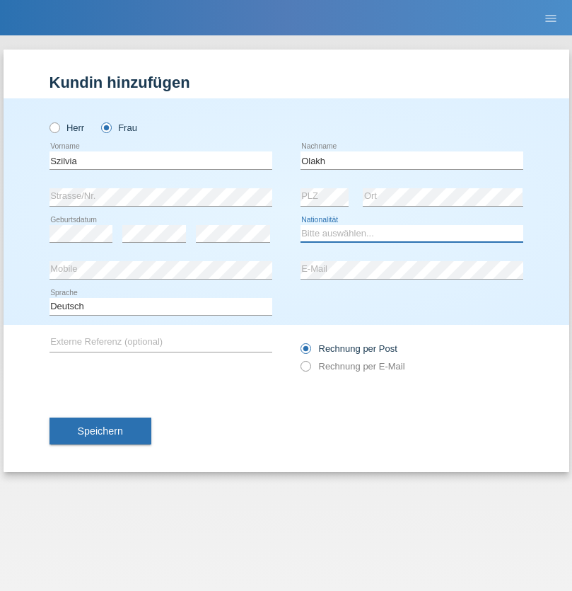
select select "UA"
select select "C"
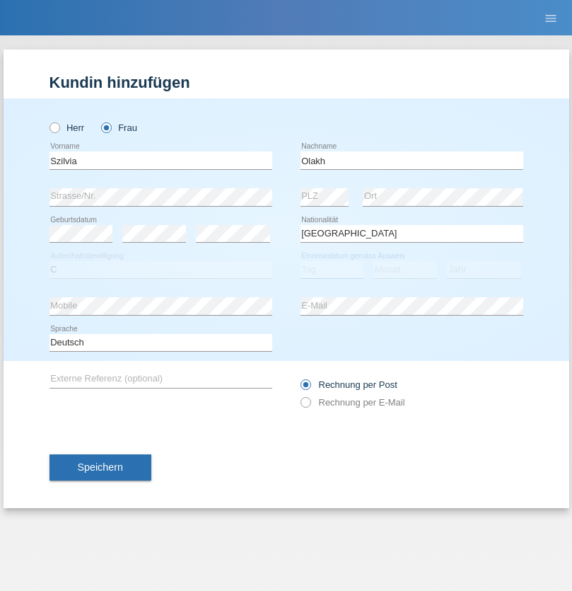
select select "15"
select select "09"
select select "2021"
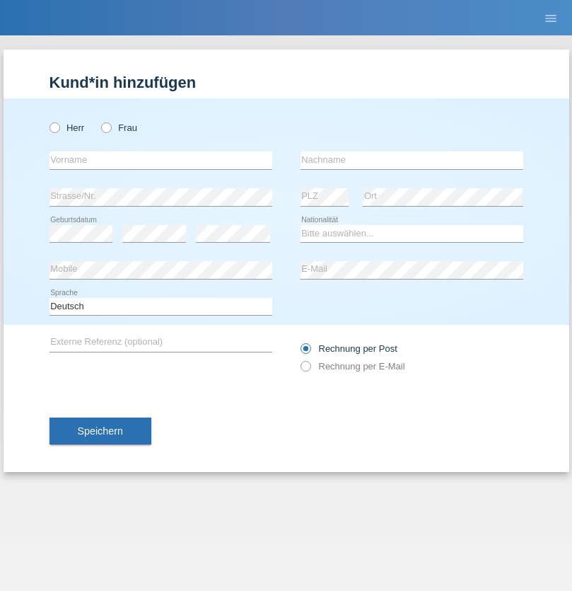
radio input "true"
click at [161, 160] on input "text" at bounding box center [161, 160] width 223 height 18
type input "Asrit"
click at [412, 160] on input "text" at bounding box center [412, 160] width 223 height 18
type input "Kupa"
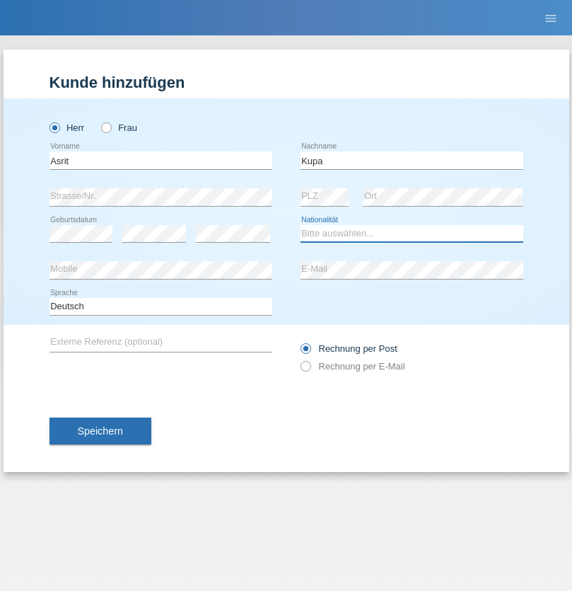
select select "MK"
select select "C"
select select "27"
select select "05"
radio input "true"
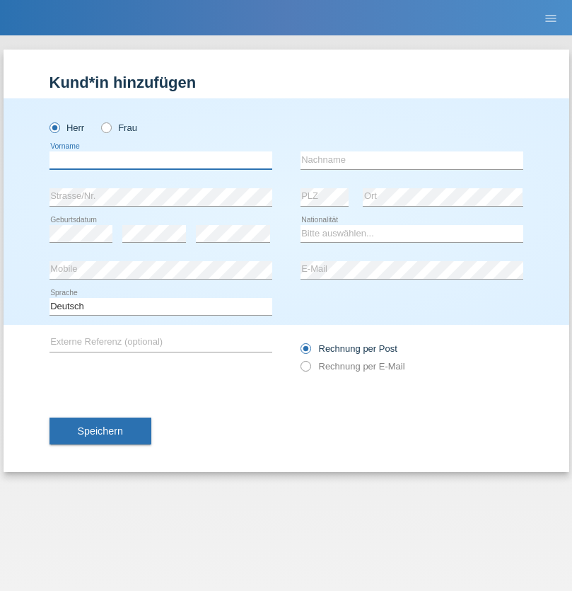
click at [161, 160] on input "text" at bounding box center [161, 160] width 223 height 18
type input "Ibrahim"
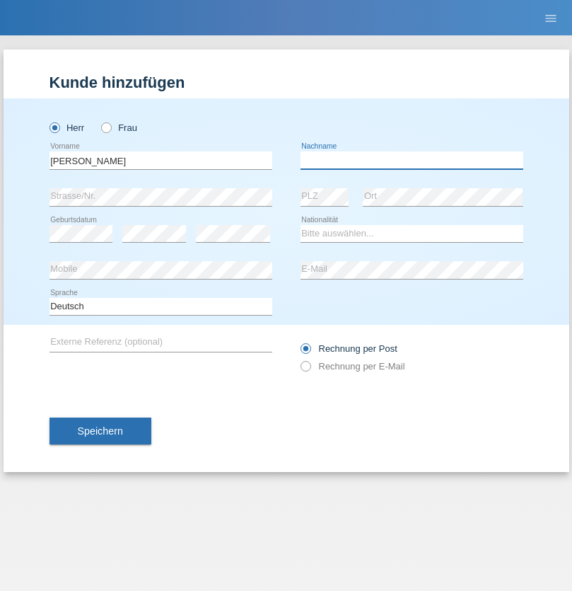
click at [412, 160] on input "text" at bounding box center [412, 160] width 223 height 18
type input "Abbas"
select select "SY"
select select "C"
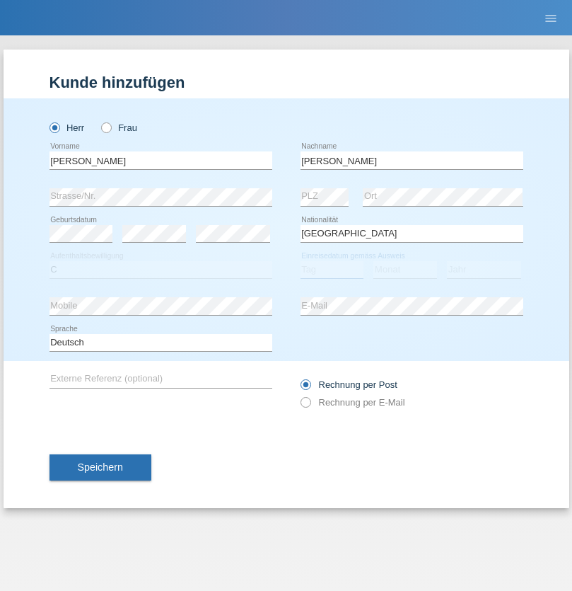
select select "15"
select select "09"
select select "2021"
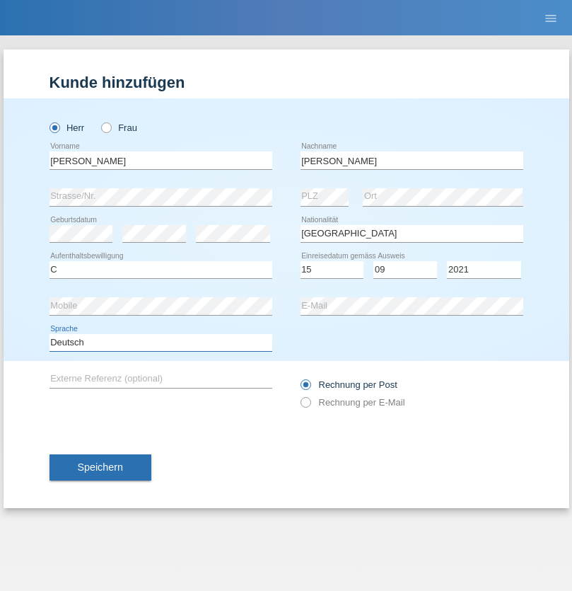
select select "en"
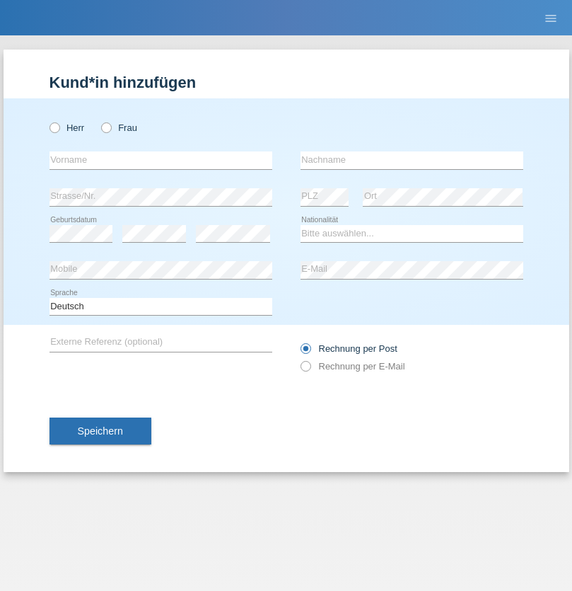
radio input "true"
select select "CH"
radio input "true"
click at [161, 160] on input "text" at bounding box center [161, 160] width 223 height 18
type input "Katarina"
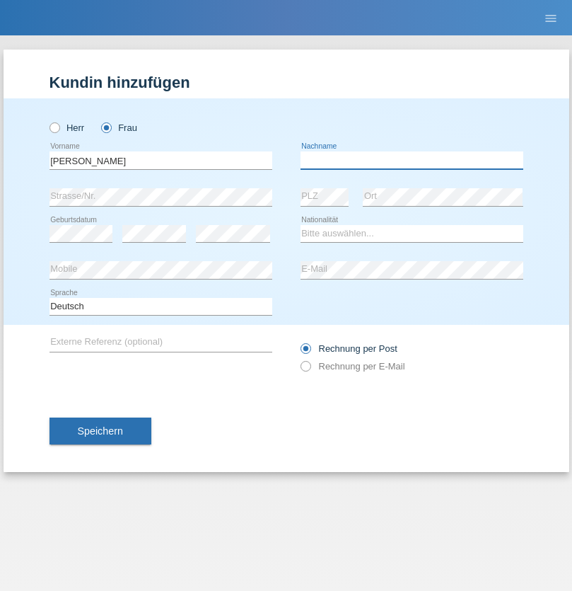
click at [412, 160] on input "text" at bounding box center [412, 160] width 223 height 18
type input "Bacic"
select select "CH"
